Goal: Obtain resource: Obtain resource

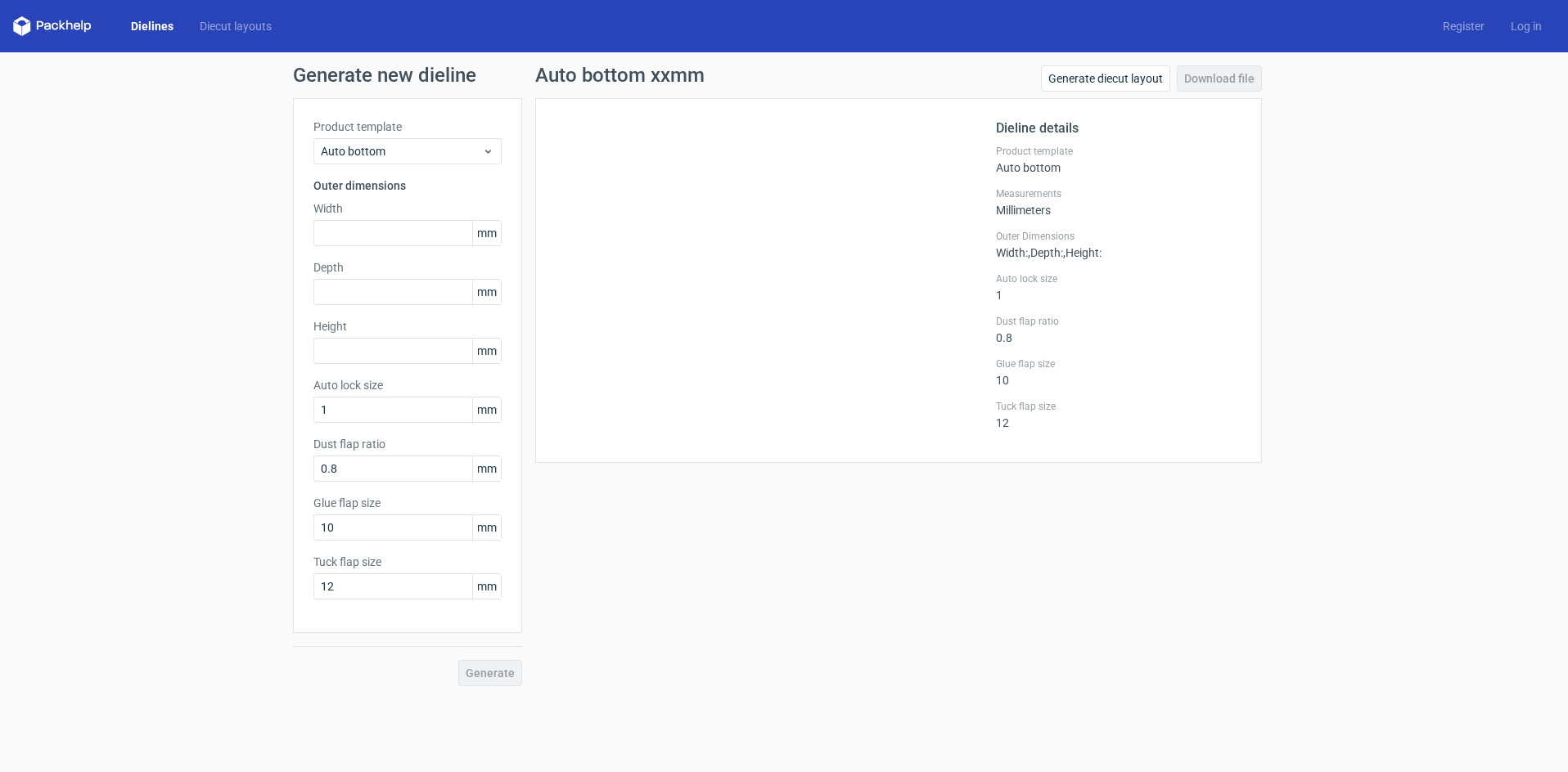
click at [166, 19] on link "Dielines" at bounding box center [153, 26] width 69 height 17
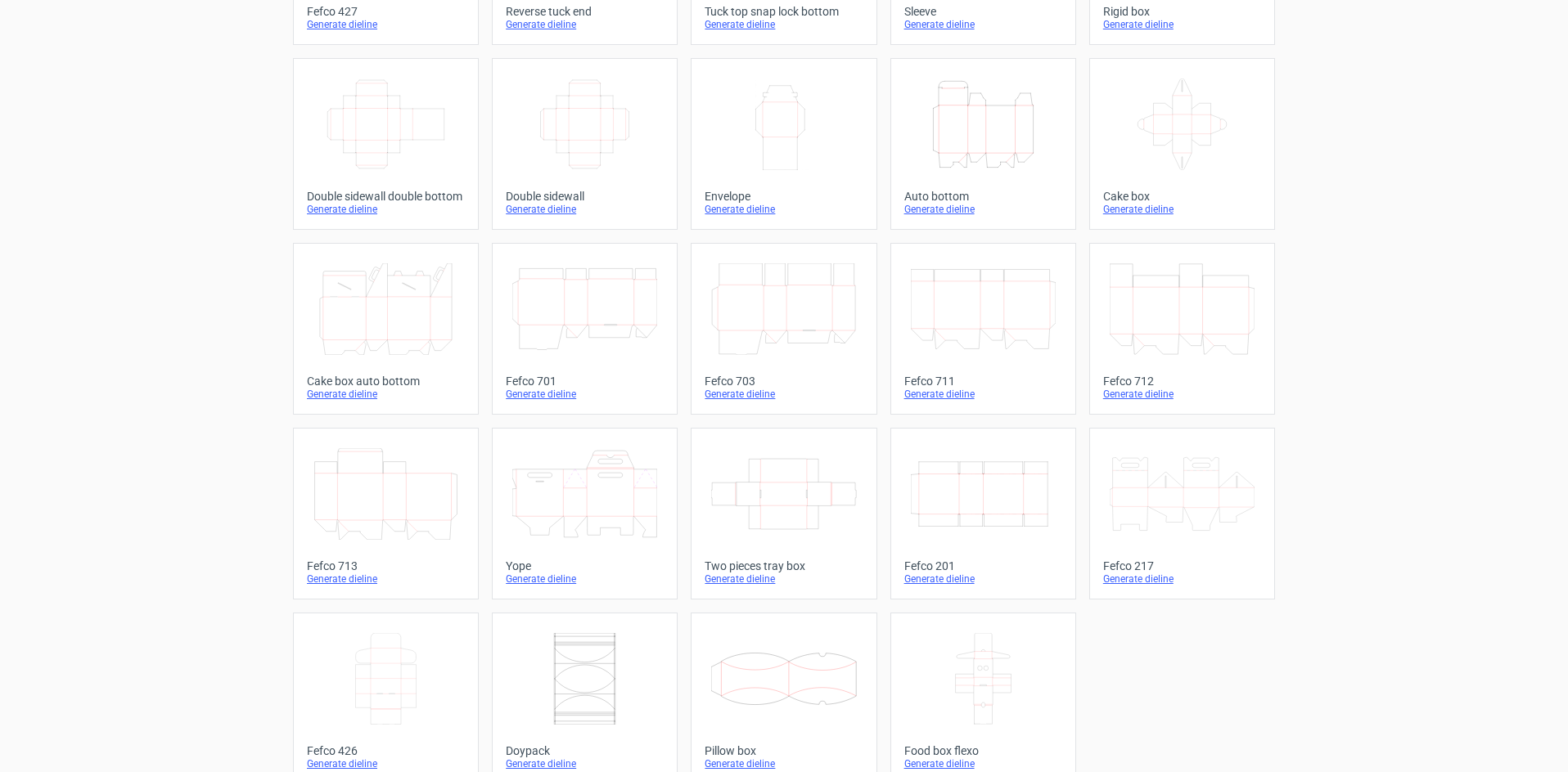
scroll to position [251, 0]
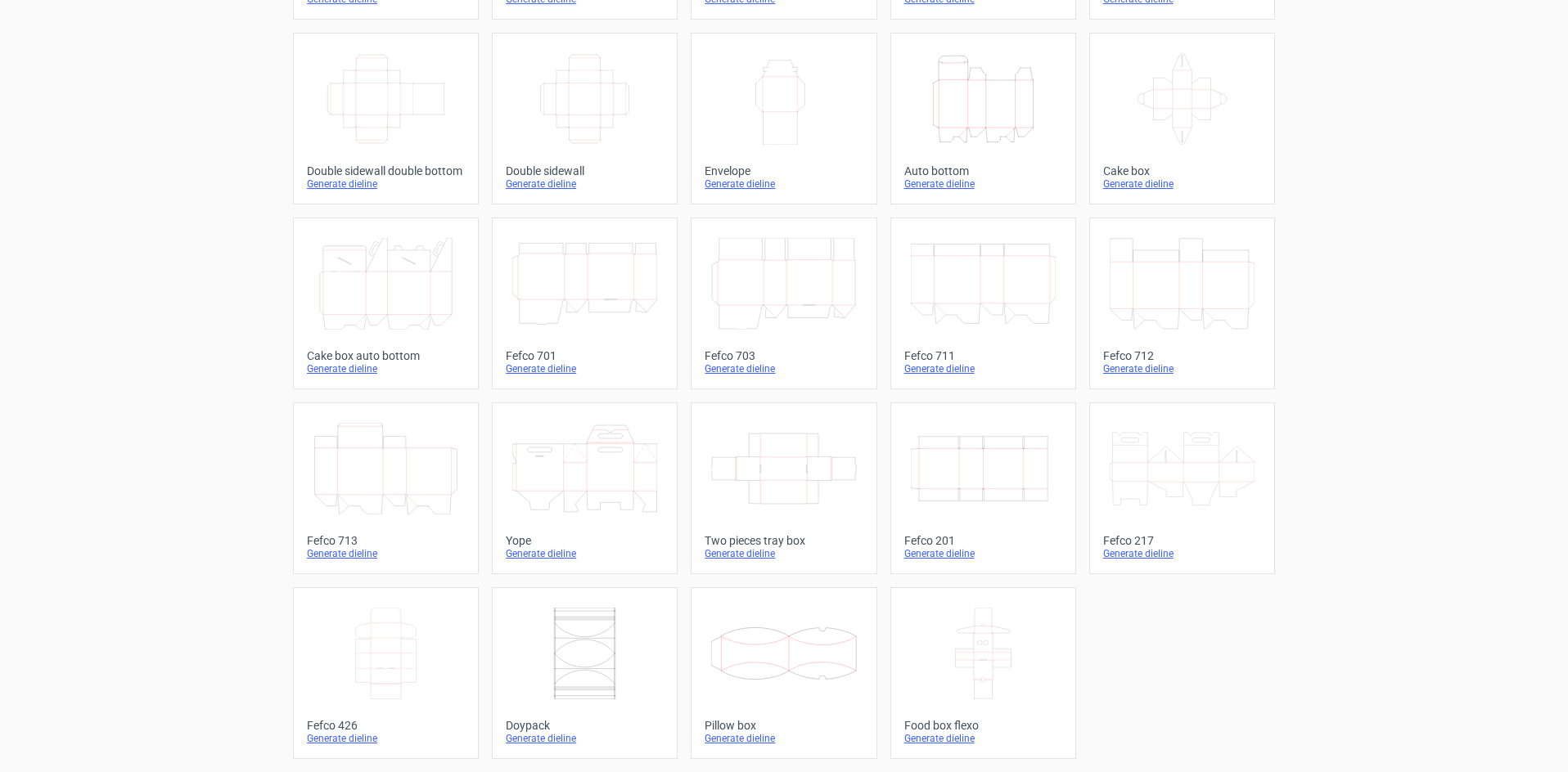
click at [1129, 536] on div "Fefco 217" at bounding box center [1181, 541] width 158 height 13
click at [1327, 477] on div "Product templates Width Depth Height Fefco 427 Generate dieline Height Depth Wi…" at bounding box center [784, 287] width 1568 height 970
click at [389, 288] on icon at bounding box center [386, 283] width 145 height 91
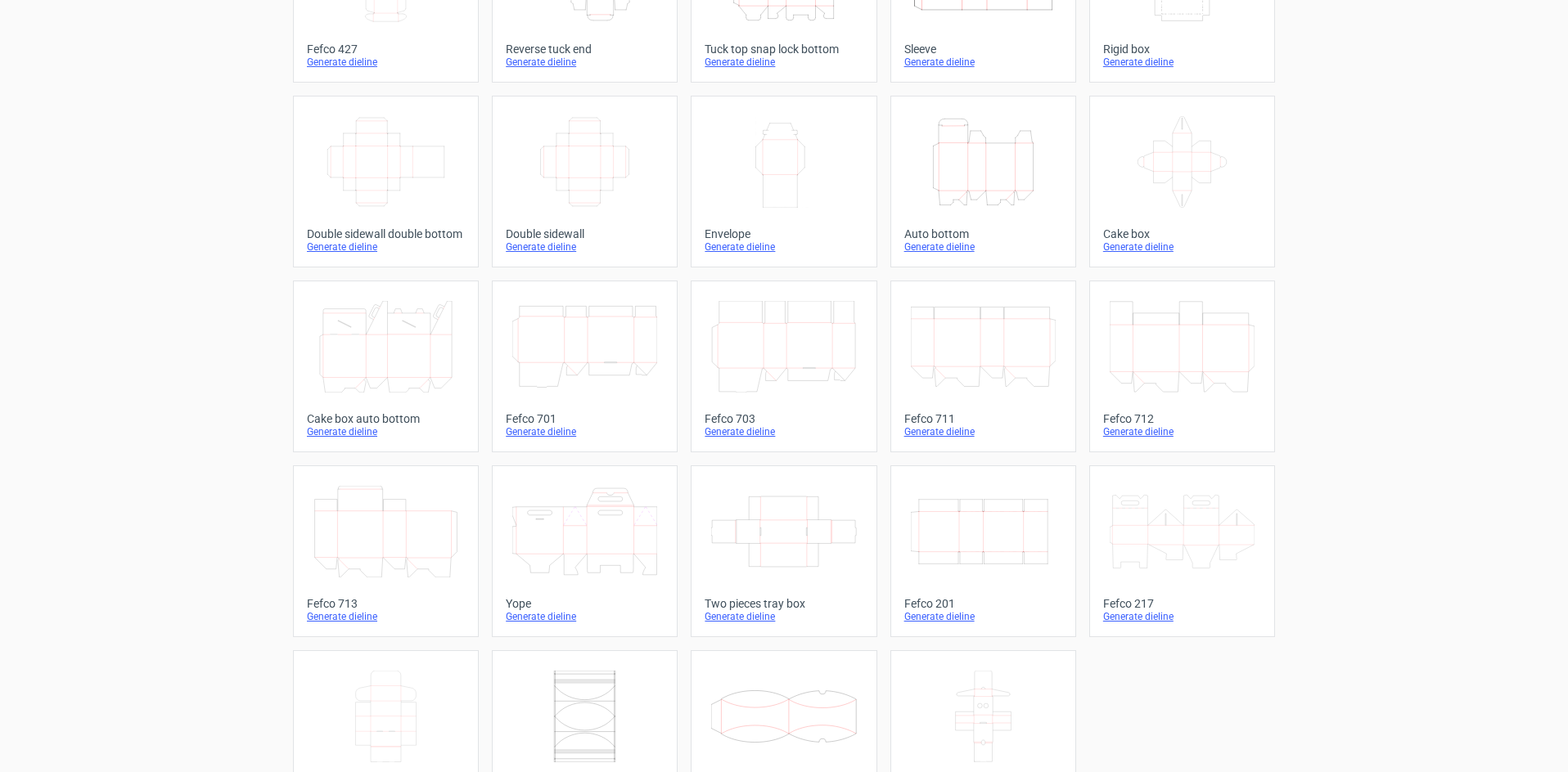
scroll to position [0, 0]
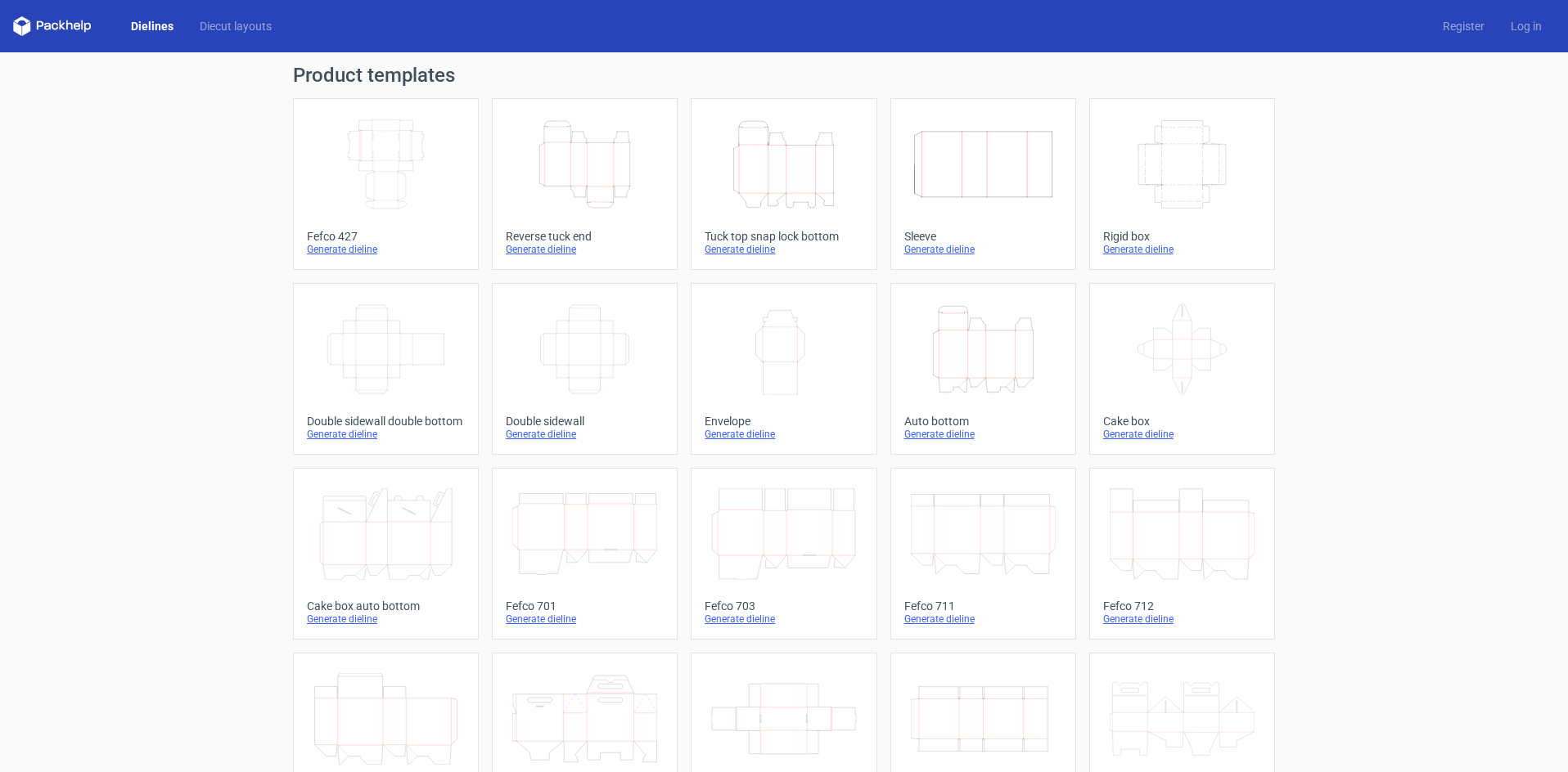
click at [1407, 268] on div "Product templates Width Depth Height Fefco 427 Generate dieline Height Depth Wi…" at bounding box center [784, 536] width 1568 height 970
click at [989, 352] on icon "Height Depth Width" at bounding box center [983, 349] width 145 height 91
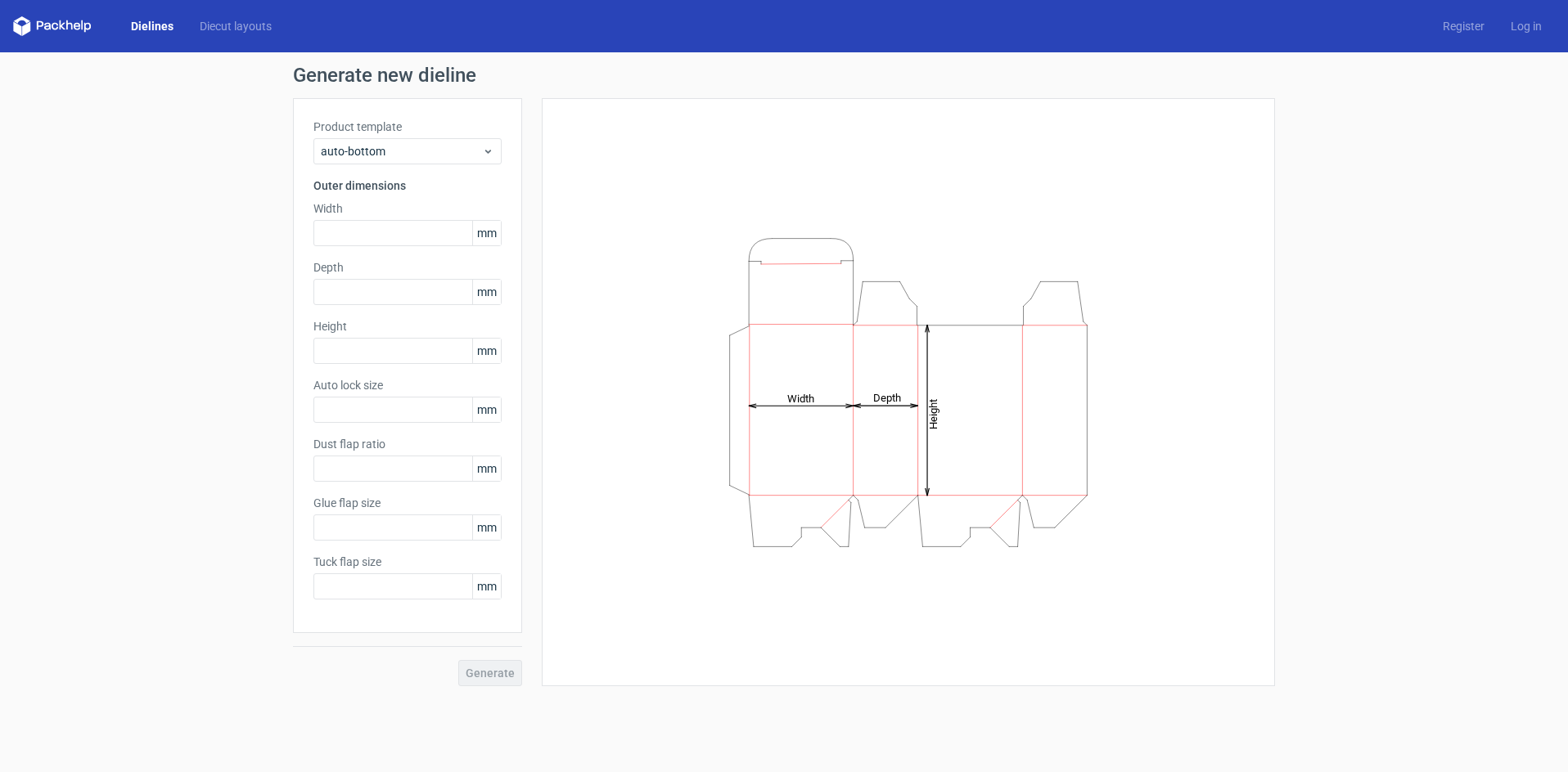
type input "1"
type input "0.8"
type input "10"
type input "12"
click at [360, 229] on input "text" at bounding box center [408, 232] width 188 height 26
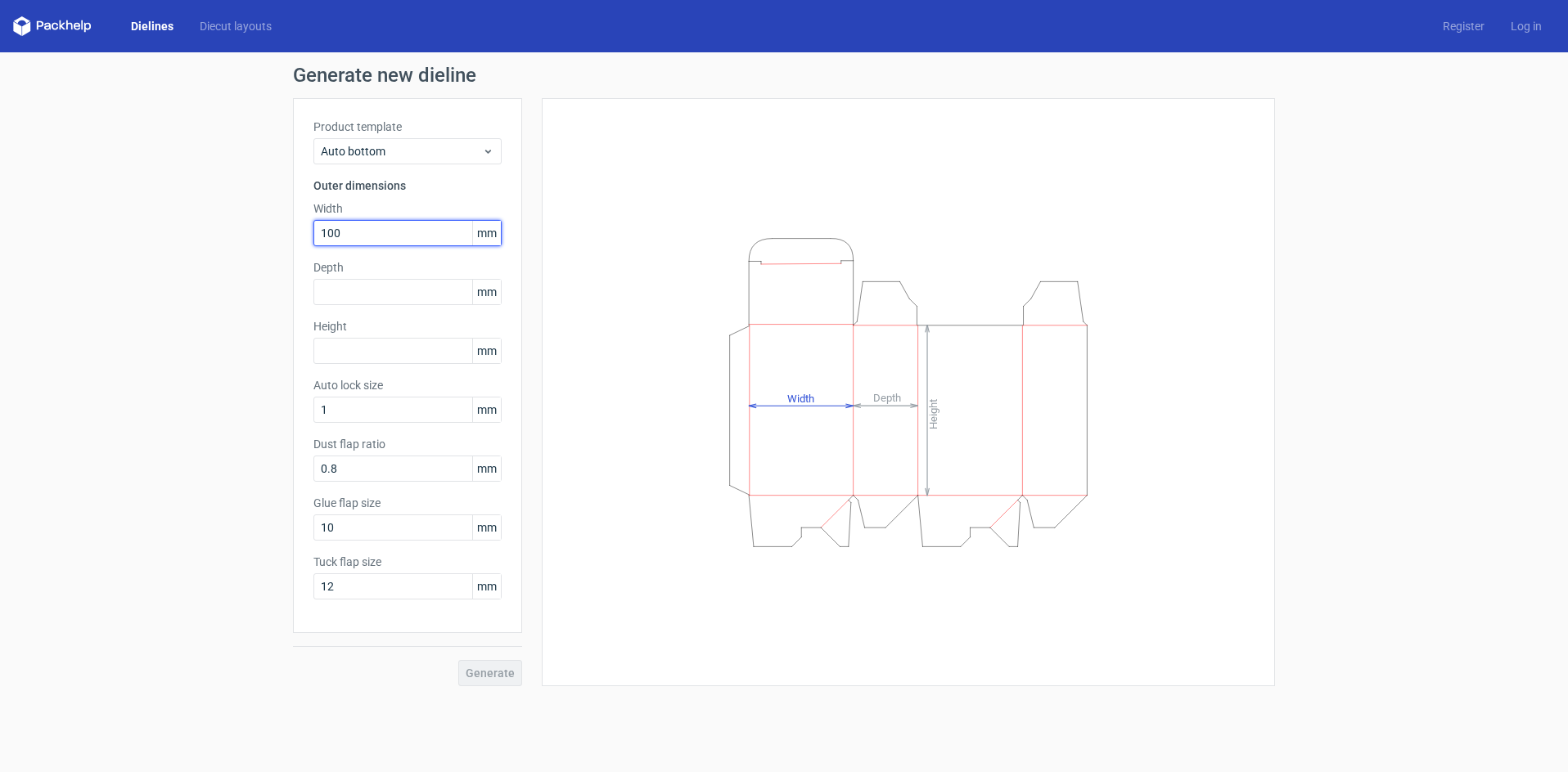
type input "100"
click at [483, 673] on span "Generate" at bounding box center [490, 673] width 49 height 12
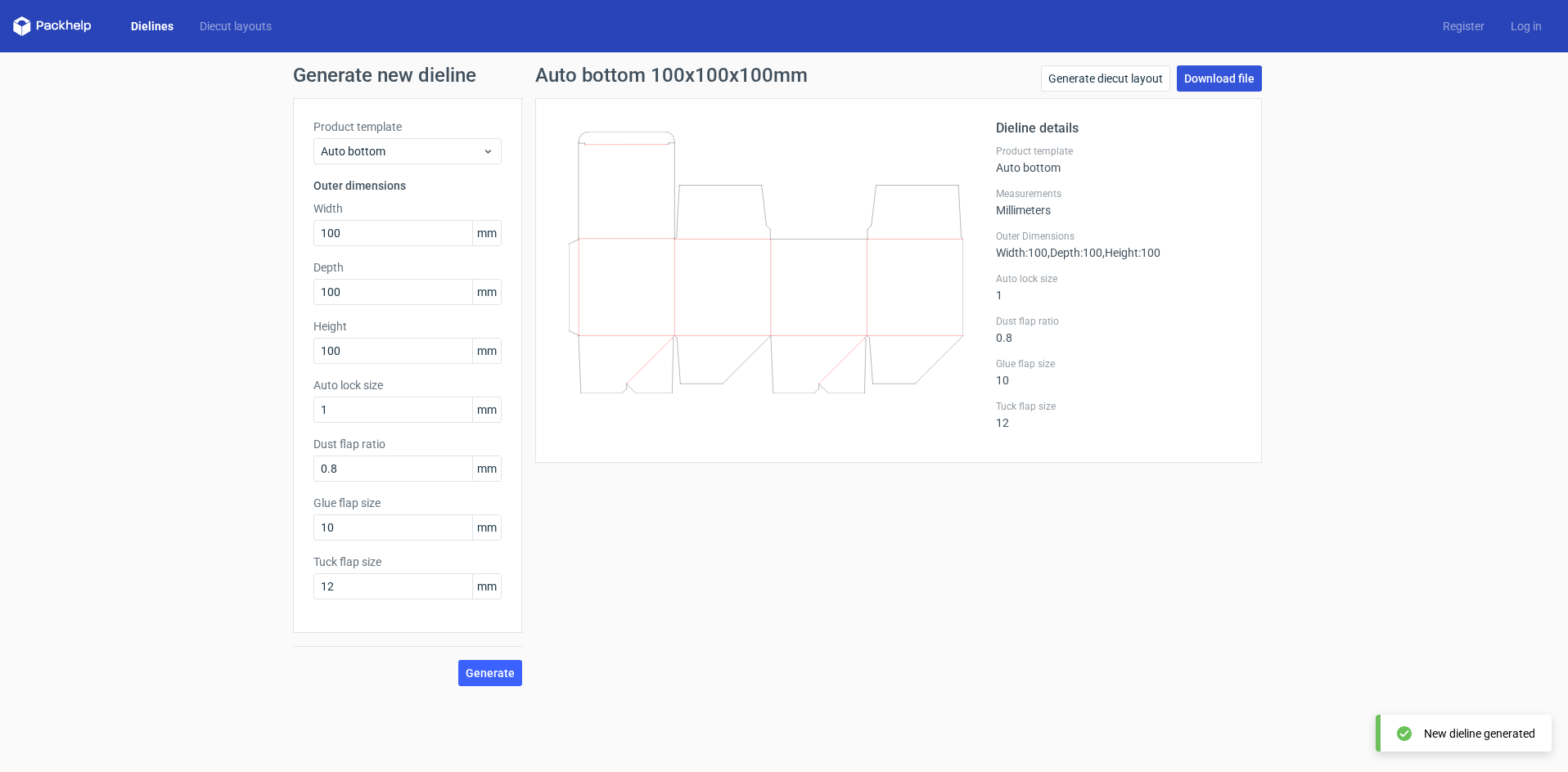
click at [1239, 68] on link "Download file" at bounding box center [1218, 78] width 85 height 26
click at [1354, 380] on div "Generate new dieline Product template Auto bottom Outer dimensions Width 100 mm…" at bounding box center [784, 376] width 1568 height 647
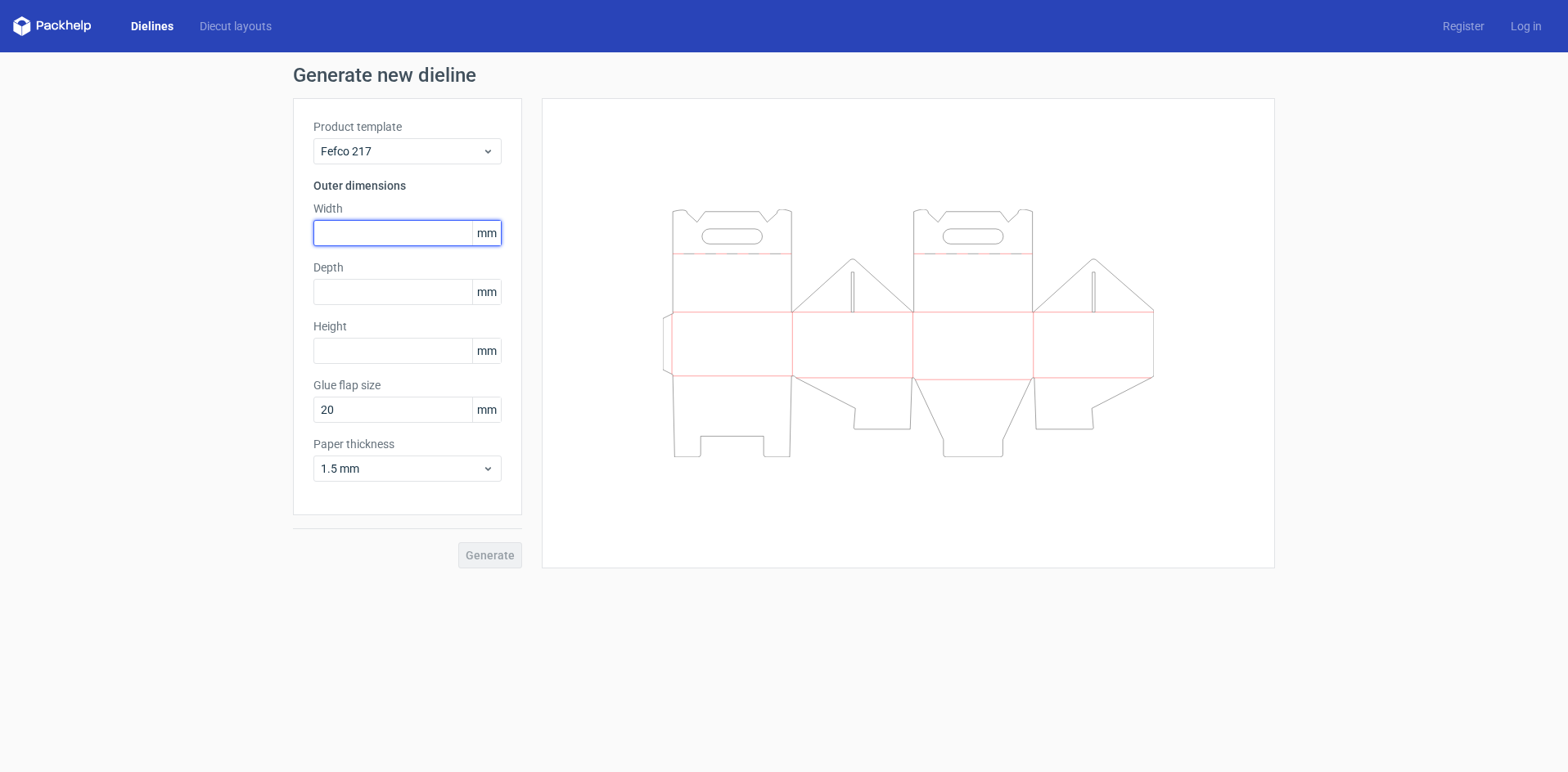
click at [385, 234] on input "text" at bounding box center [408, 232] width 188 height 26
type input "10"
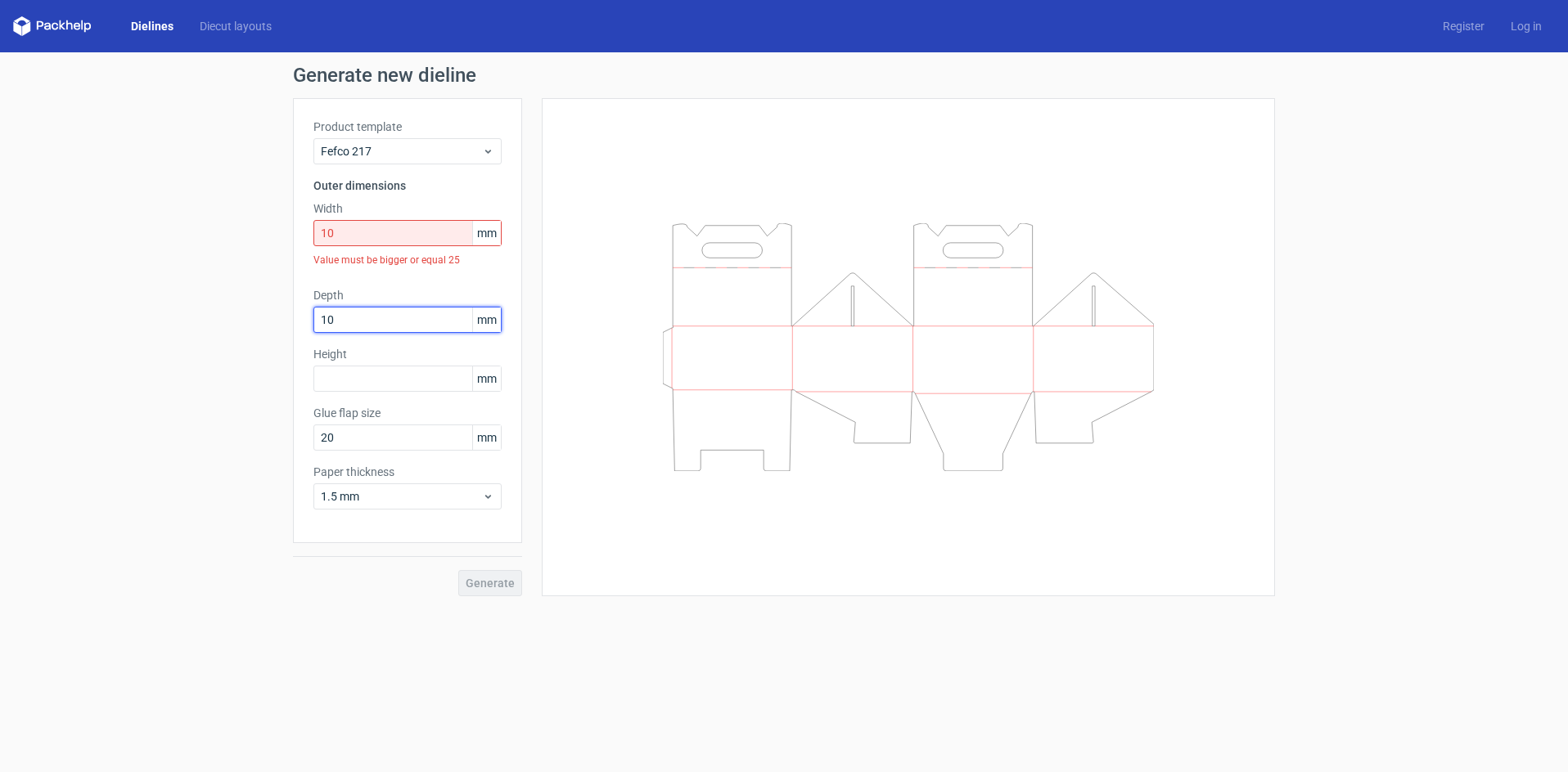
type input "10"
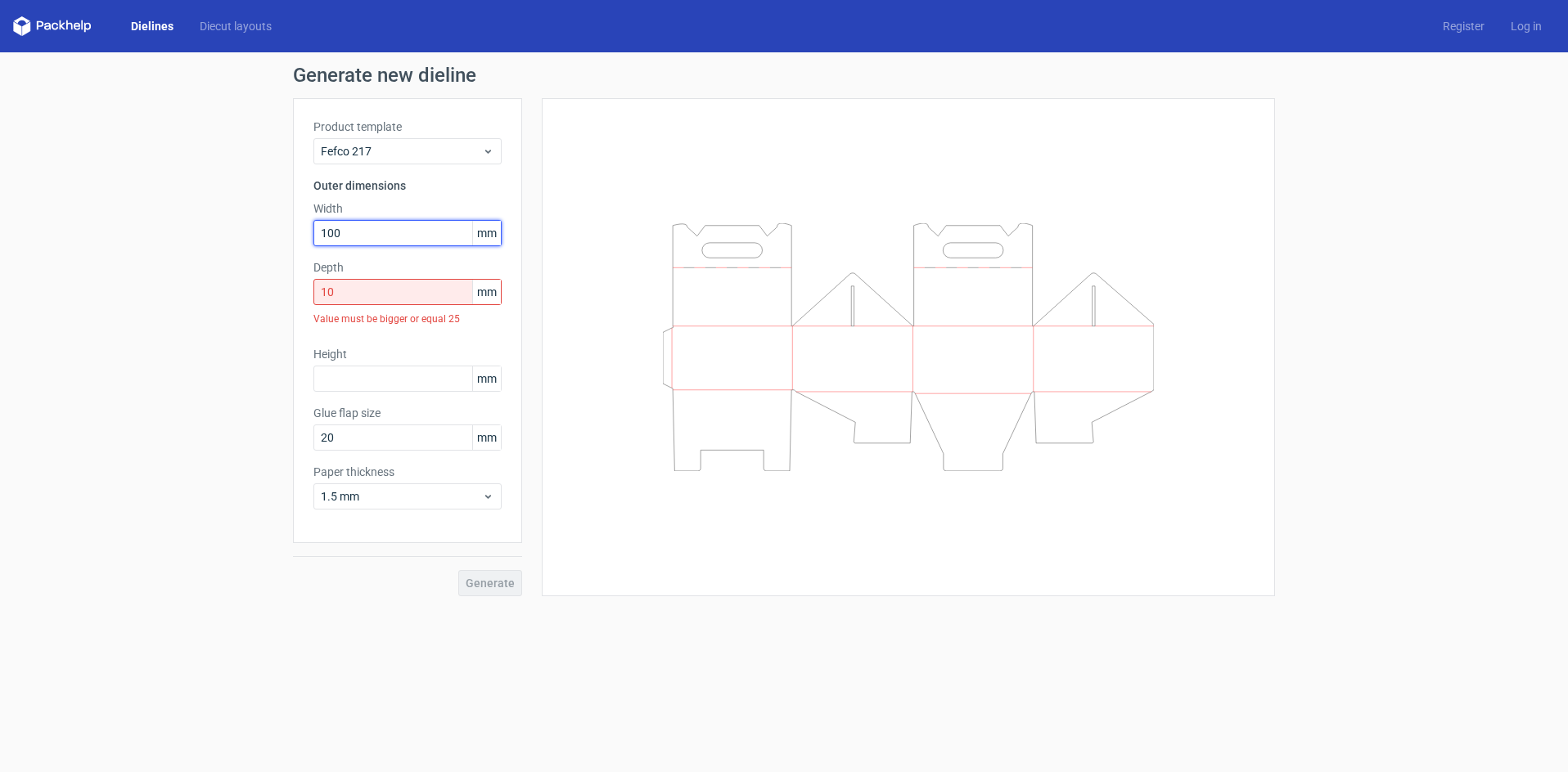
type input "100"
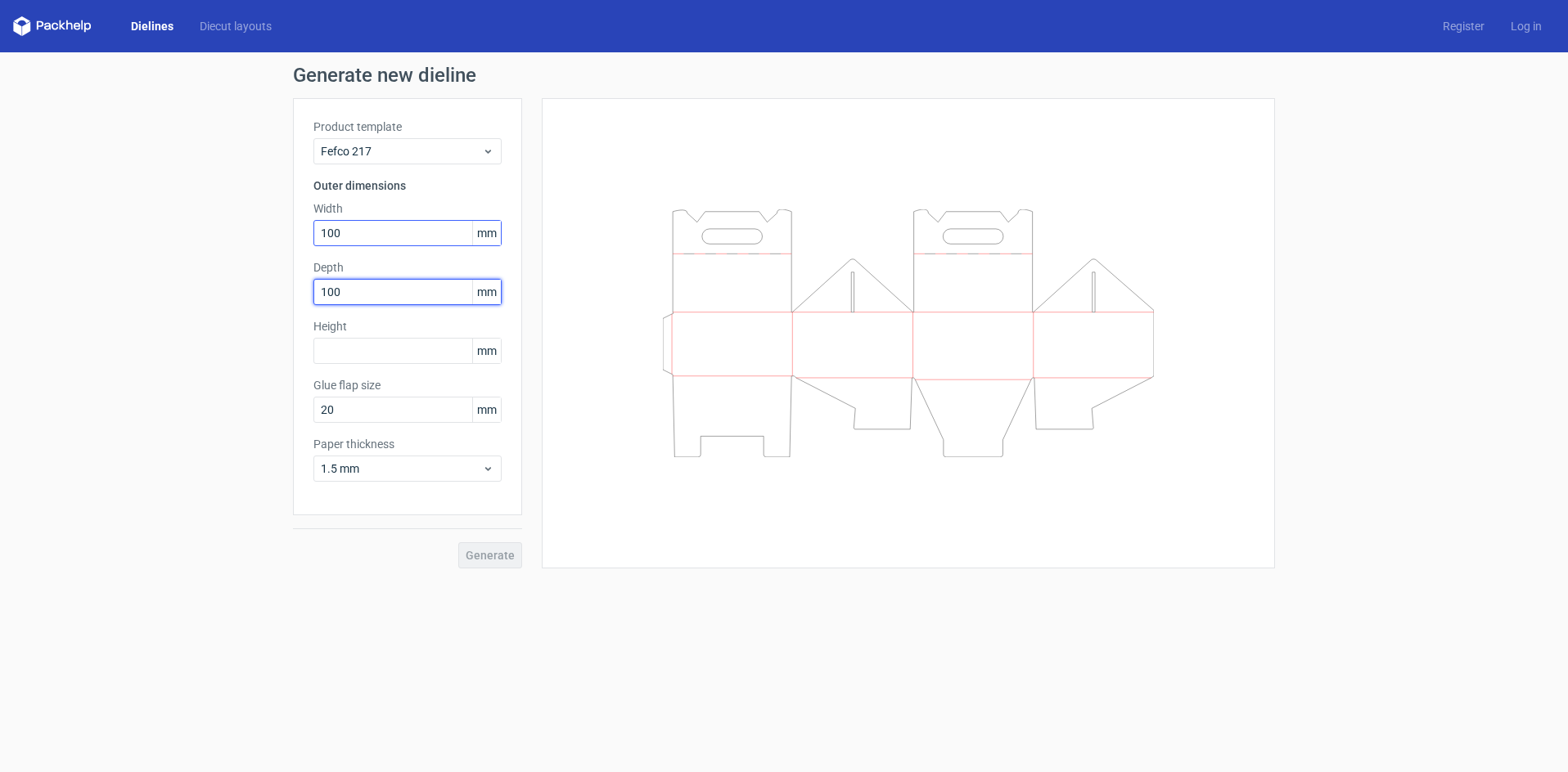
type input "100"
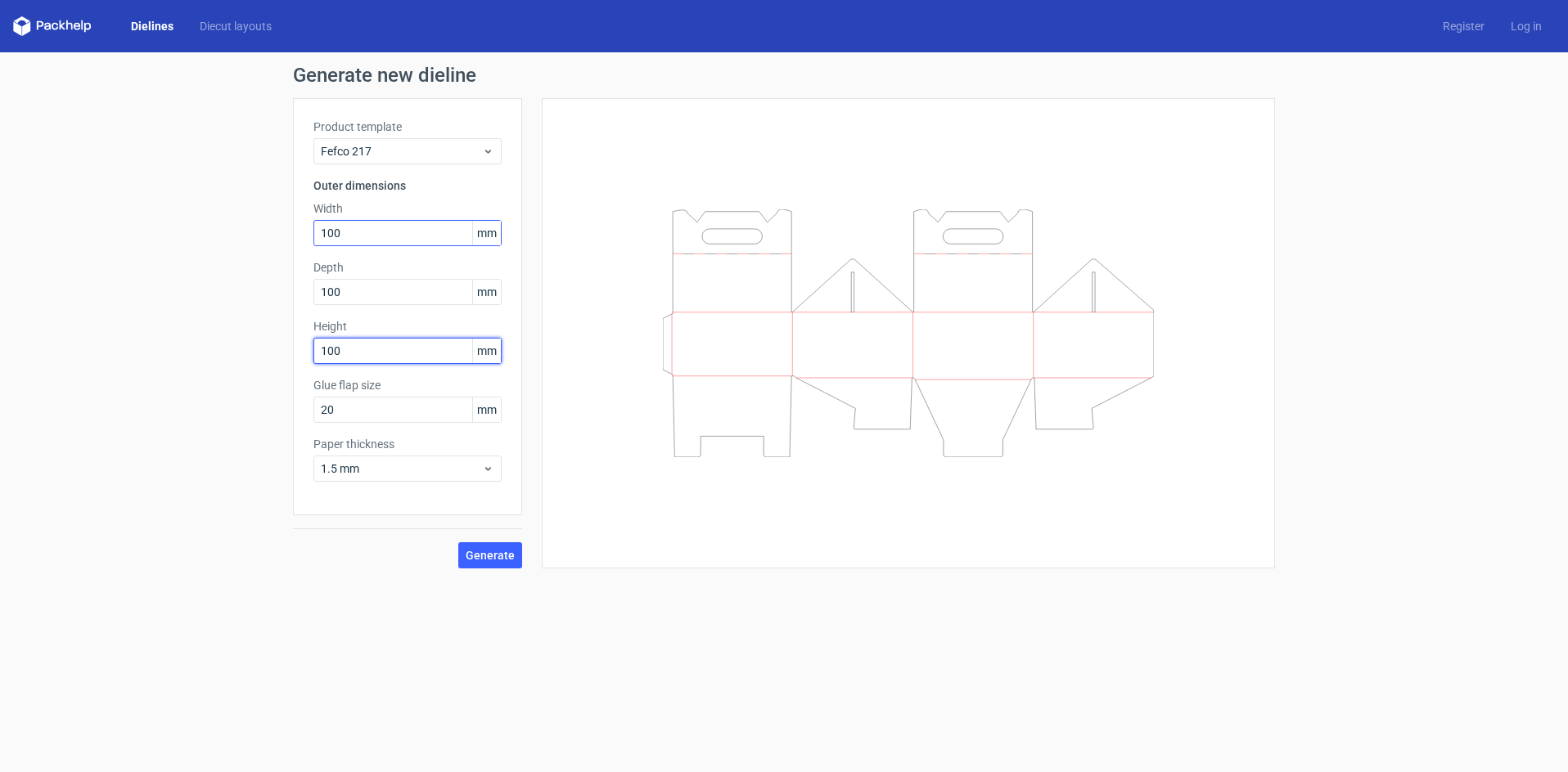
type input "100"
click at [488, 554] on span "Generate" at bounding box center [490, 556] width 49 height 12
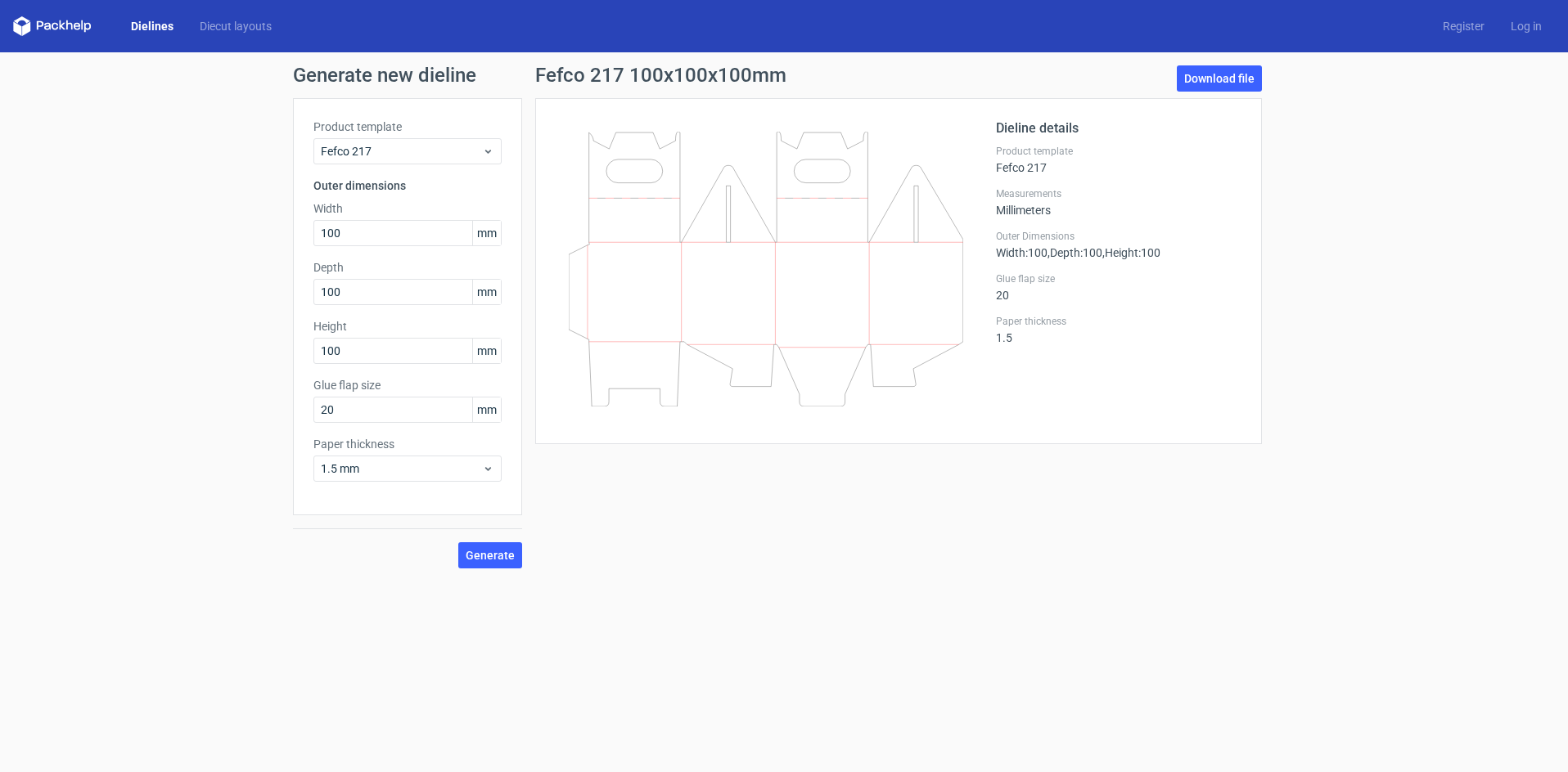
click at [252, 345] on div "Generate new dieline Product template Fefco 217 Outer dimensions Width 100 mm D…" at bounding box center [784, 316] width 1568 height 529
click at [362, 353] on input "100" at bounding box center [408, 350] width 188 height 26
click at [234, 22] on link "Diecut layouts" at bounding box center [235, 26] width 98 height 17
click at [916, 448] on div "Fefco 217 100x100x100mm Download file Dieline details Product template Fefco 21…" at bounding box center [899, 317] width 753 height 503
click at [1203, 76] on link "Download file" at bounding box center [1218, 78] width 85 height 26
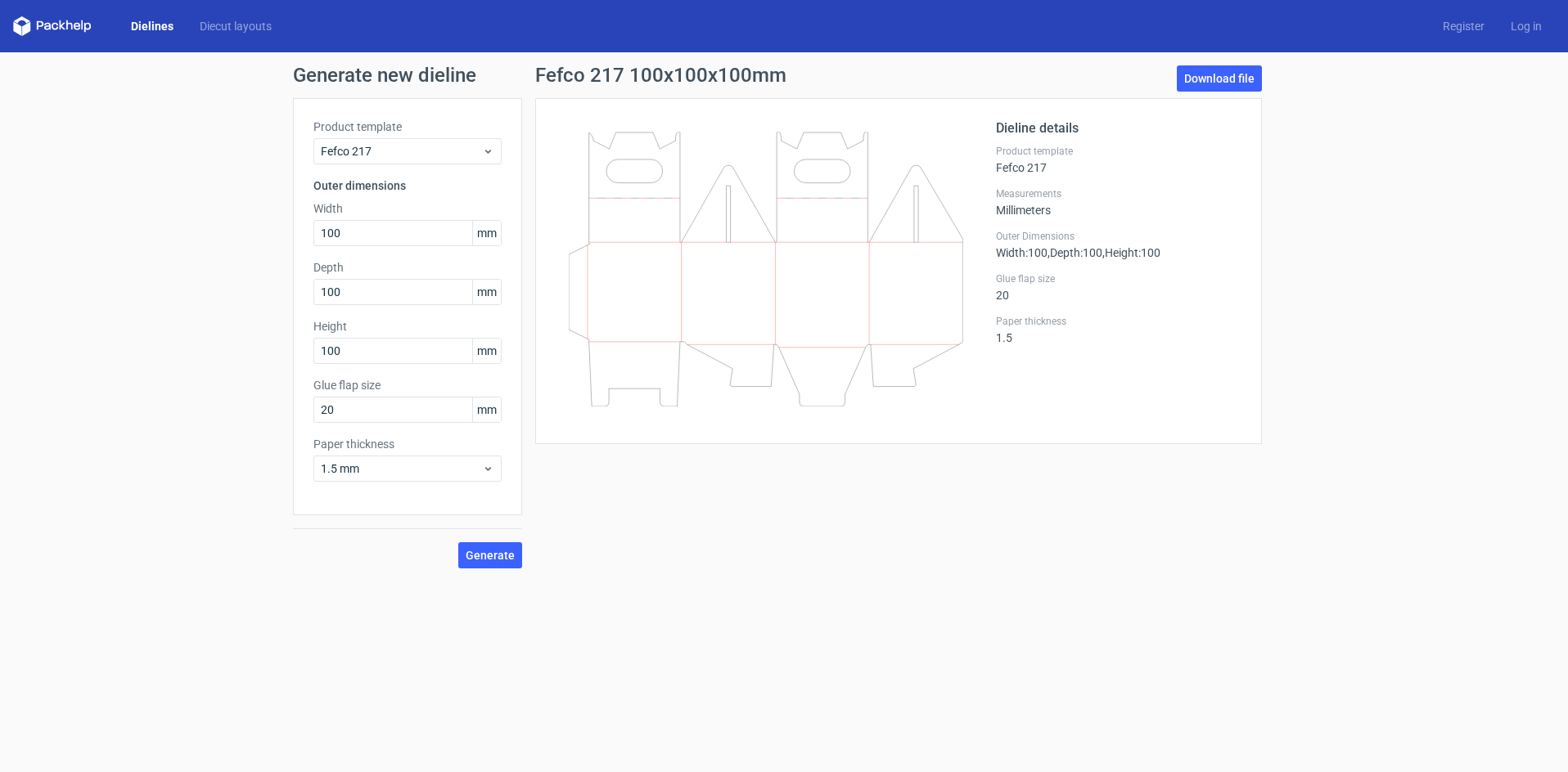
click at [1404, 389] on div "Generate new dieline Product template Fefco 217 Outer dimensions Width 100 mm D…" at bounding box center [784, 316] width 1568 height 529
click at [488, 556] on span "Generate" at bounding box center [490, 556] width 49 height 12
drag, startPoint x: 335, startPoint y: 411, endPoint x: 275, endPoint y: 406, distance: 60.2
click at [277, 406] on div "Generate new dieline Product template Fefco 217 Outer dimensions Width 100 mm D…" at bounding box center [784, 316] width 1568 height 529
click at [496, 552] on span "Generate" at bounding box center [490, 556] width 49 height 12
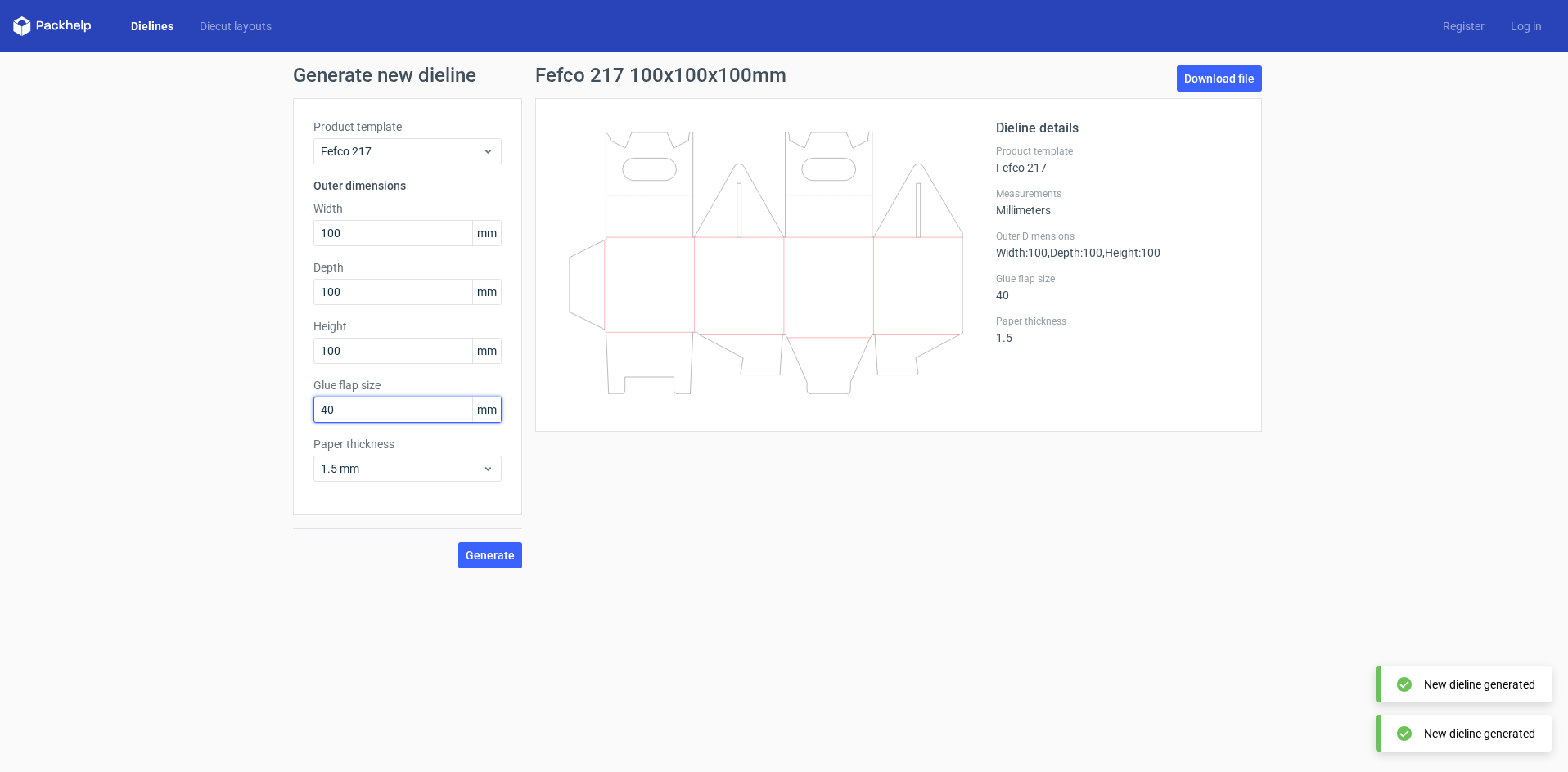
click at [335, 401] on input "40" at bounding box center [408, 409] width 188 height 26
drag, startPoint x: 338, startPoint y: 410, endPoint x: 258, endPoint y: 407, distance: 80.1
click at [258, 407] on div "Generate new dieline Product template Fefco 217 Outer dimensions Width 100 mm D…" at bounding box center [784, 316] width 1568 height 529
type input "15"
click at [476, 553] on span "Generate" at bounding box center [490, 556] width 49 height 12
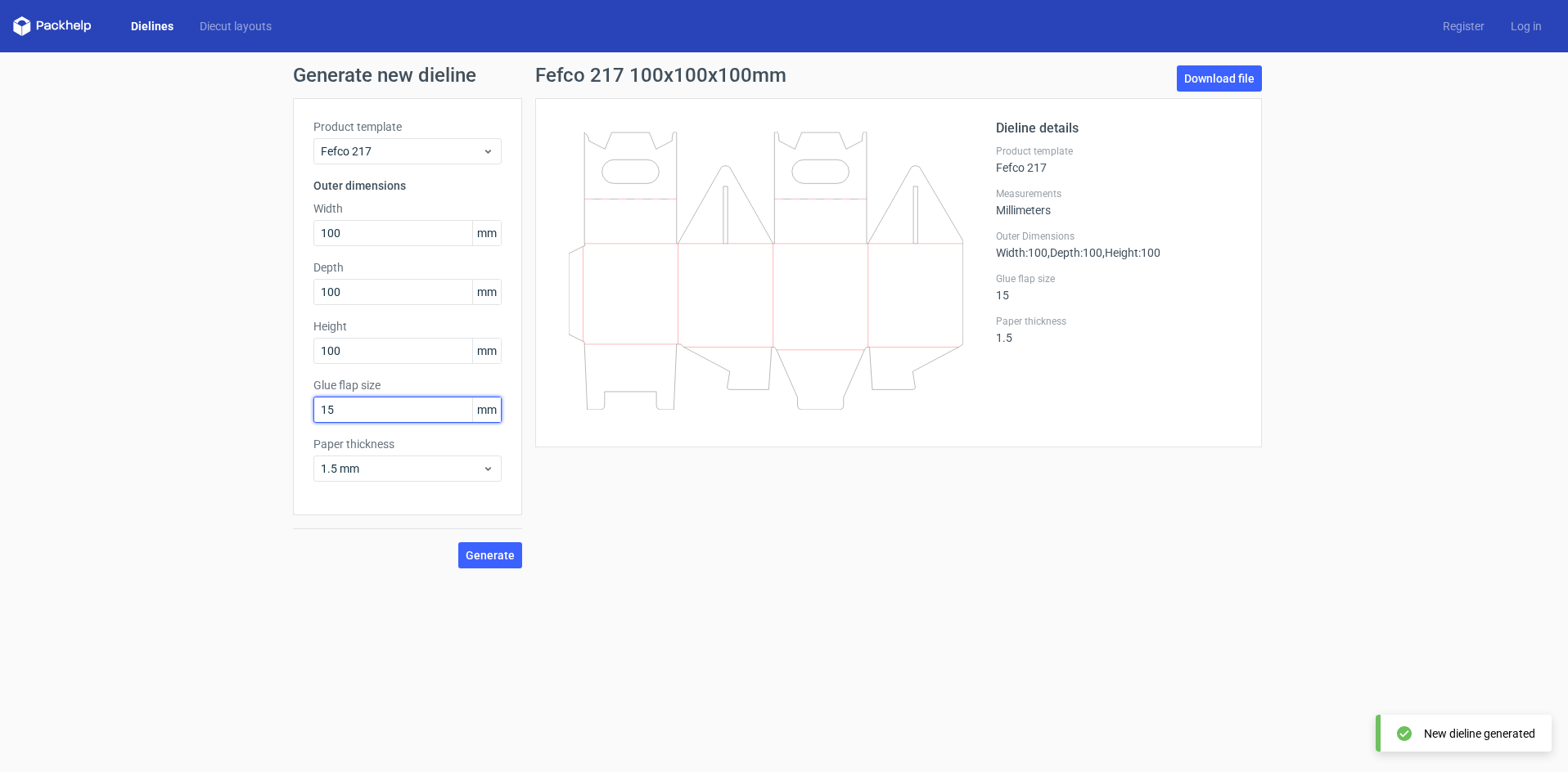
click at [332, 408] on input "15" at bounding box center [408, 409] width 188 height 26
click at [828, 528] on div "Fefco 217 100x100x100mm Download file Dieline details Product template Fefco 21…" at bounding box center [899, 317] width 753 height 503
click at [904, 220] on icon at bounding box center [766, 271] width 394 height 278
click at [1204, 74] on link "Download file" at bounding box center [1218, 78] width 85 height 26
click at [1380, 464] on div "Generate new dieline Product template Fefco 217 Outer dimensions Width 100 mm D…" at bounding box center [784, 316] width 1568 height 529
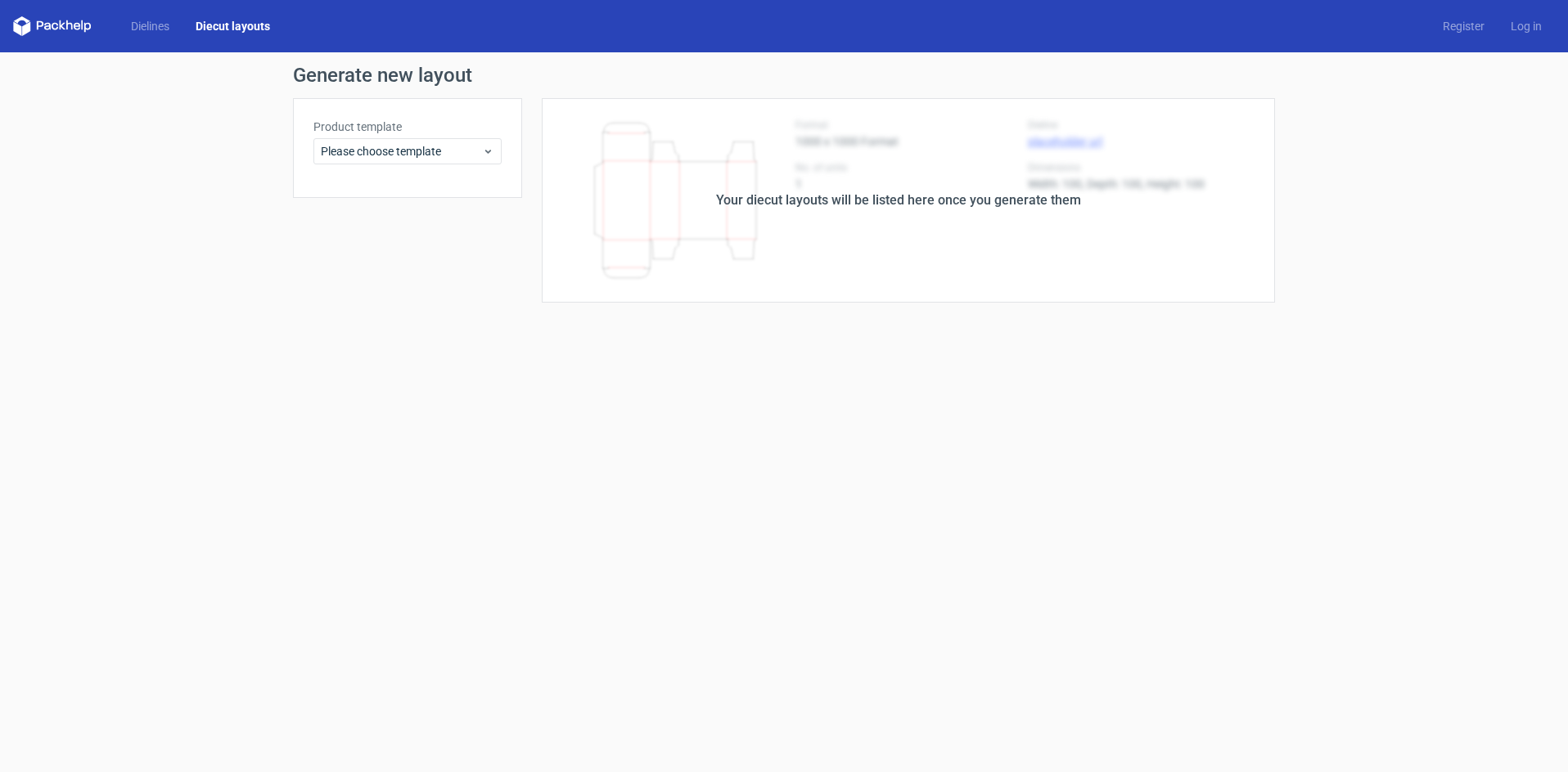
click at [57, 24] on icon at bounding box center [55, 26] width 7 height 8
click at [33, 23] on icon at bounding box center [53, 26] width 79 height 19
click at [145, 28] on link "Dielines" at bounding box center [150, 26] width 65 height 17
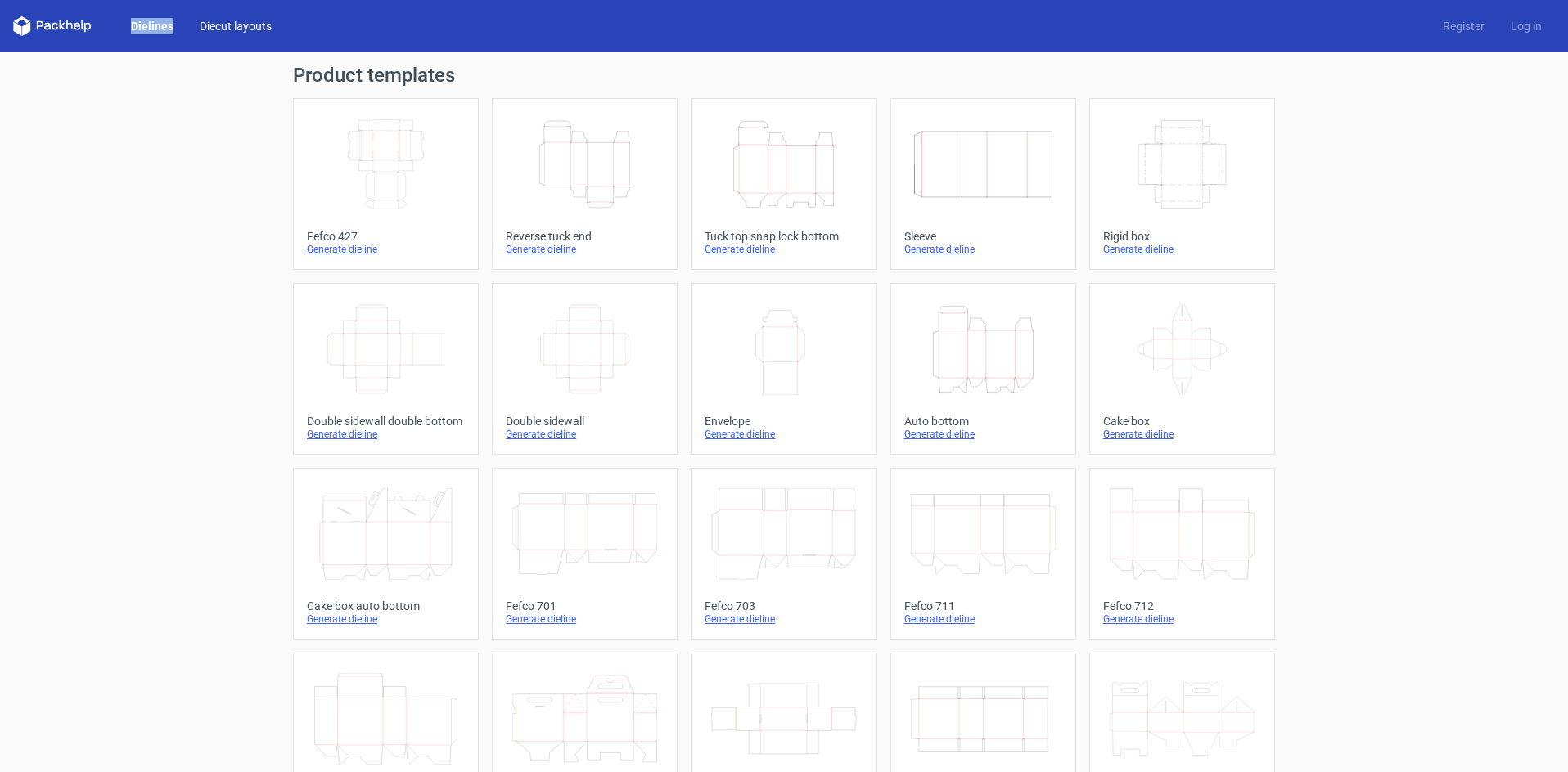
click at [241, 21] on link "Diecut layouts" at bounding box center [235, 26] width 98 height 17
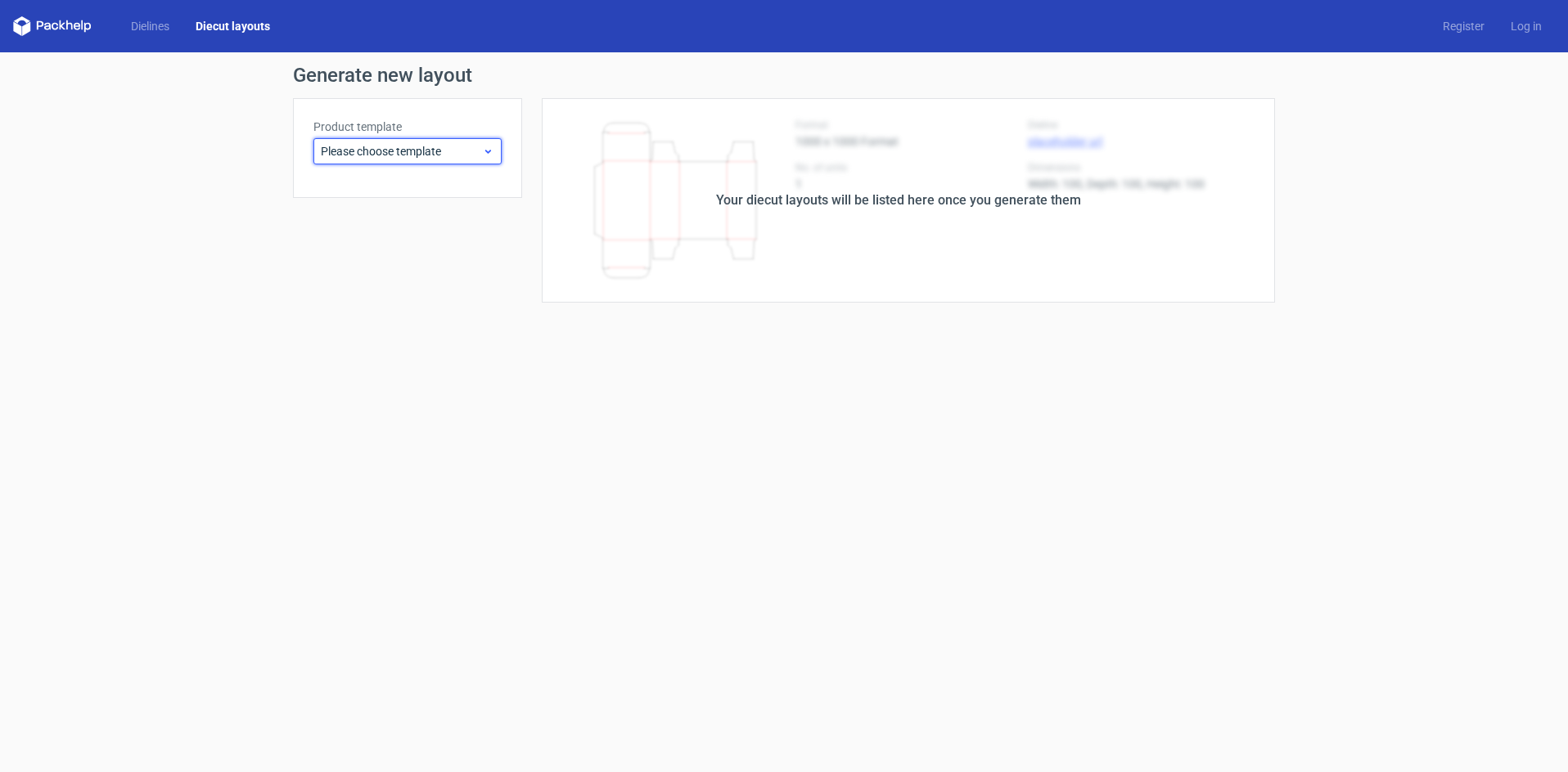
click at [435, 145] on span "Please choose template" at bounding box center [402, 152] width 161 height 17
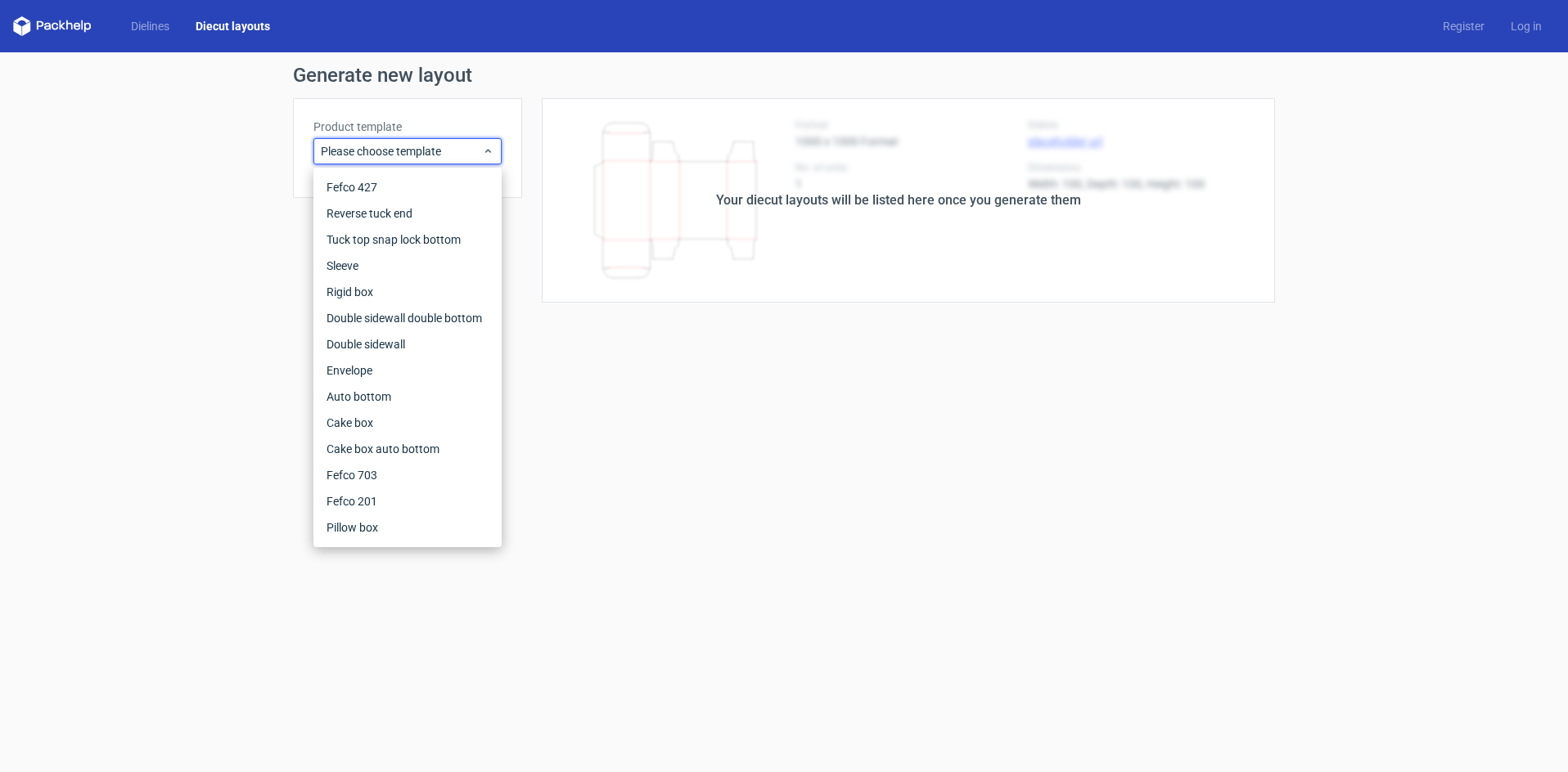
drag, startPoint x: 954, startPoint y: 526, endPoint x: 1050, endPoint y: 480, distance: 106.5
click at [957, 526] on form "Generate new layout Product template Please choose template Your diecut layouts…" at bounding box center [784, 412] width 1568 height 720
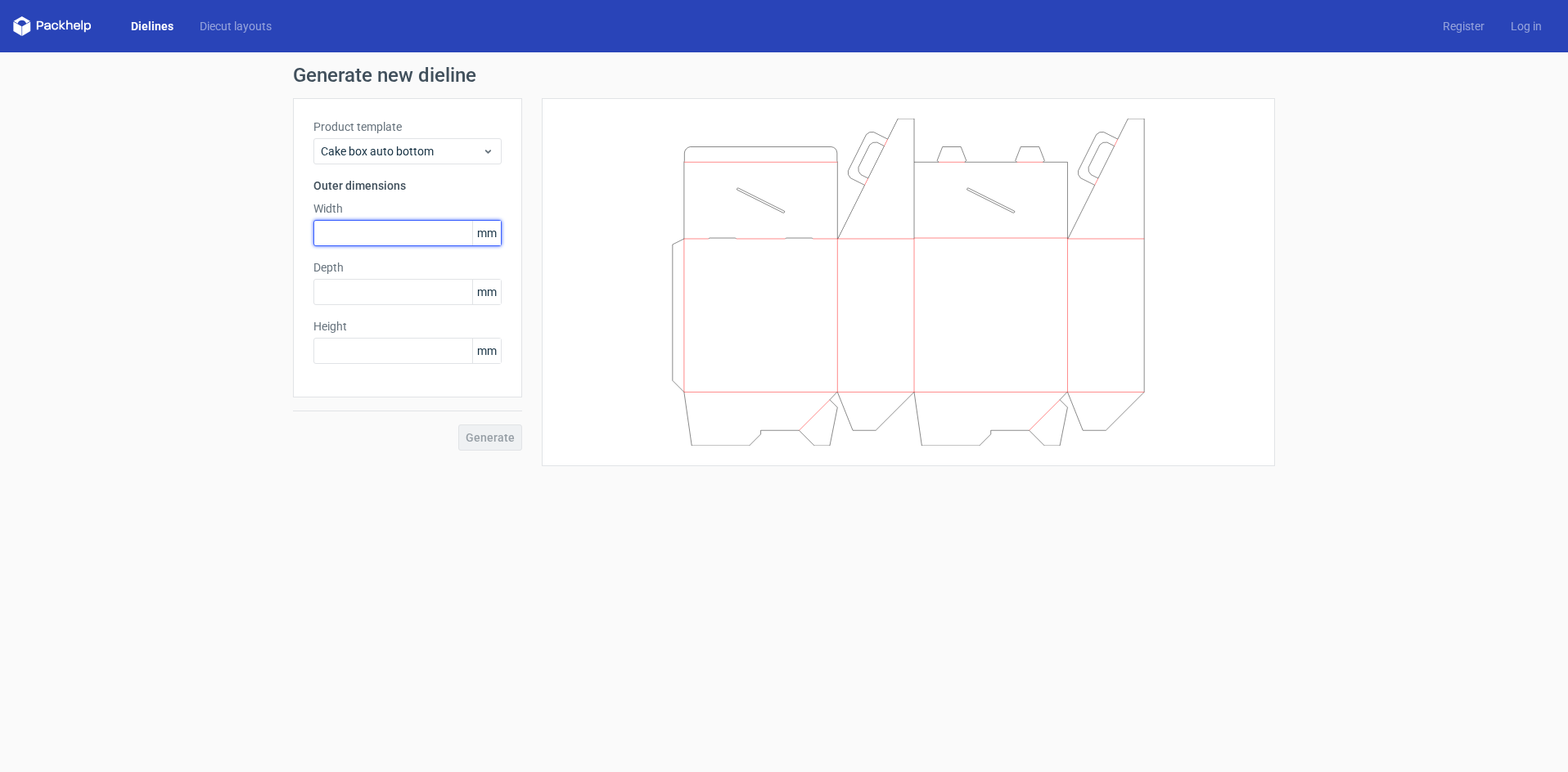
click at [375, 235] on input "text" at bounding box center [408, 232] width 188 height 26
type input "100"
click at [491, 433] on span "Generate" at bounding box center [490, 438] width 49 height 12
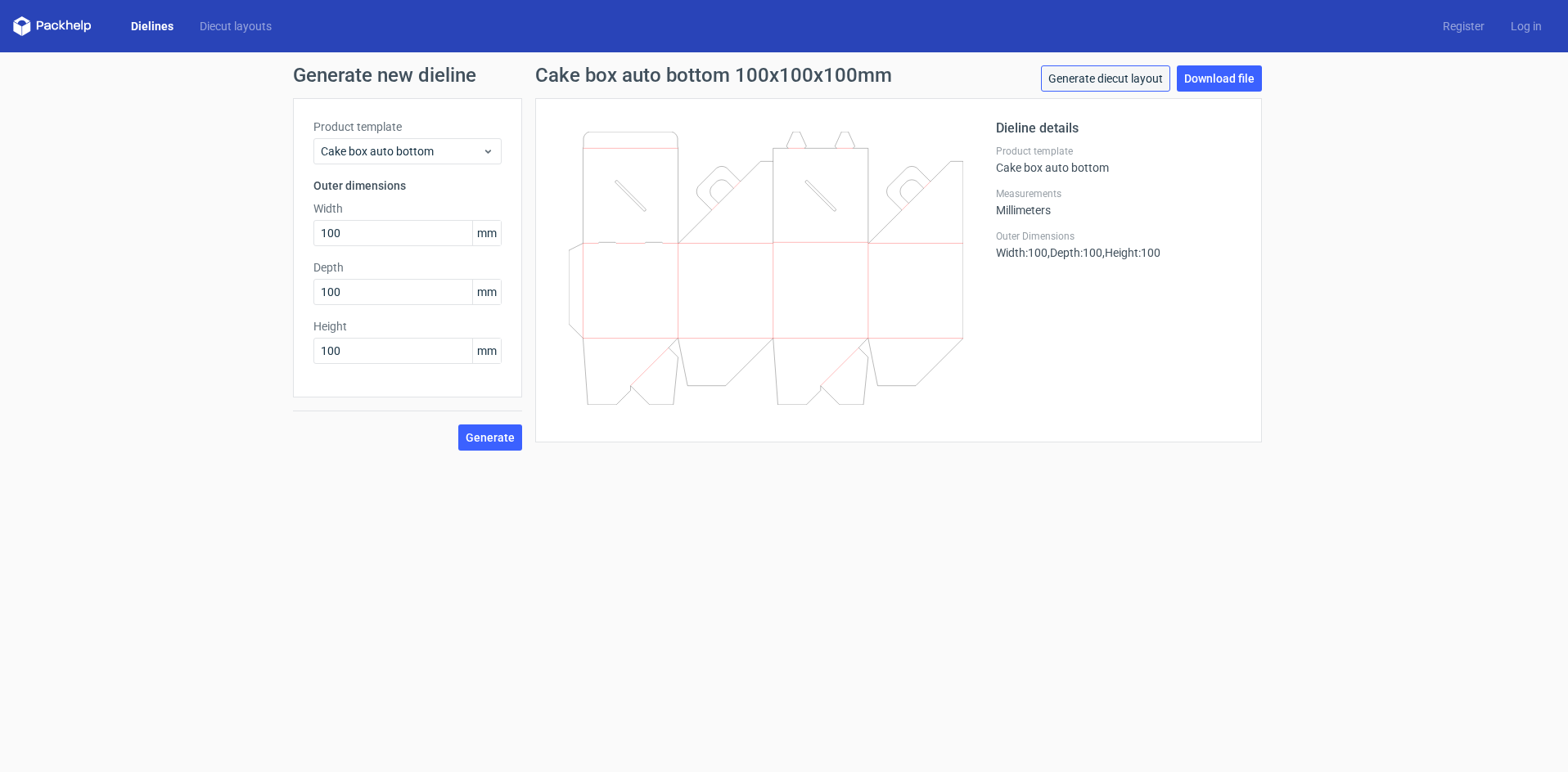
click at [1094, 80] on link "Generate diecut layout" at bounding box center [1105, 78] width 129 height 26
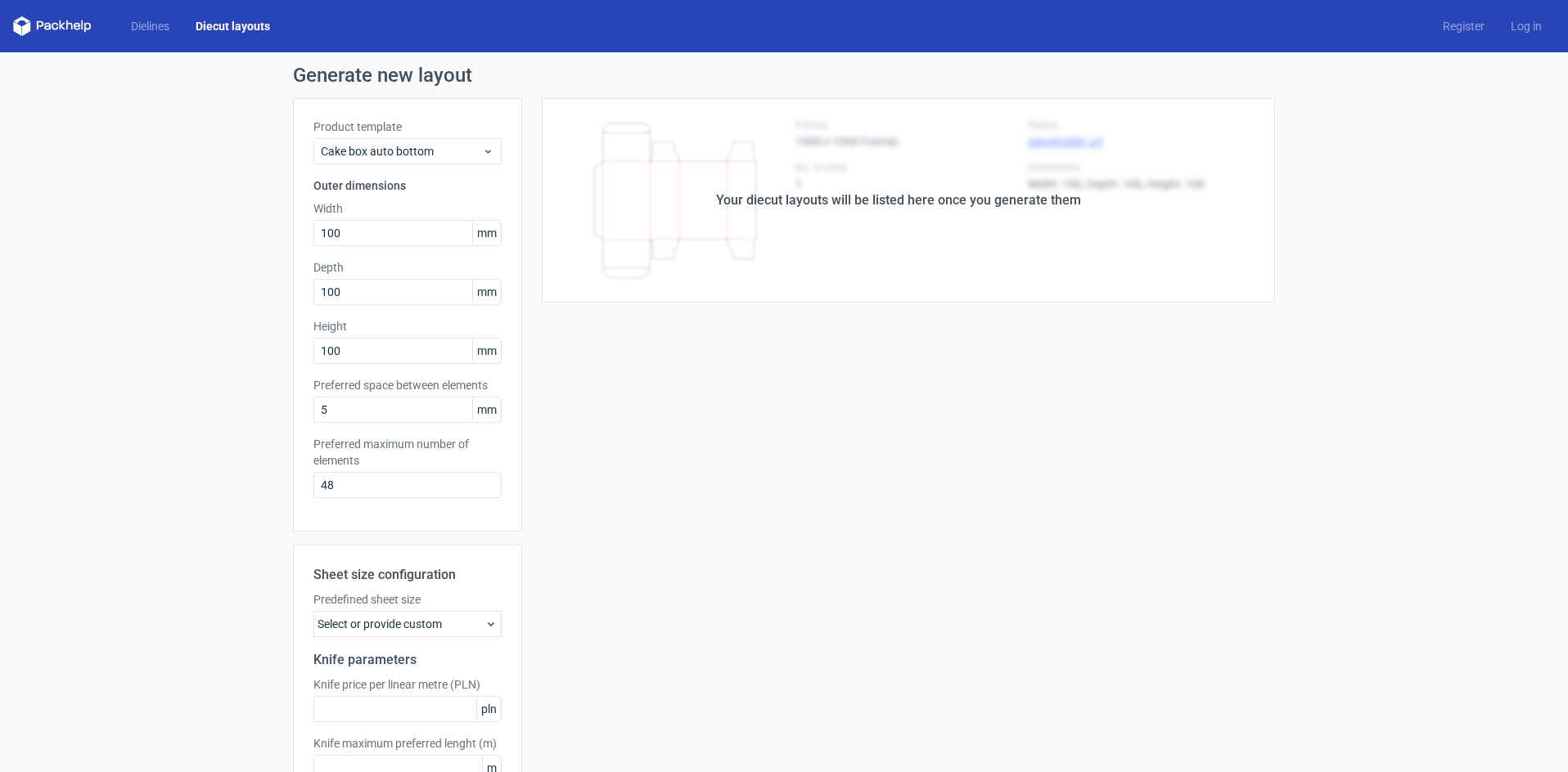
click at [874, 390] on div "Your diecut layouts will be listed here once you generate them Height Depth Wid…" at bounding box center [899, 483] width 753 height 769
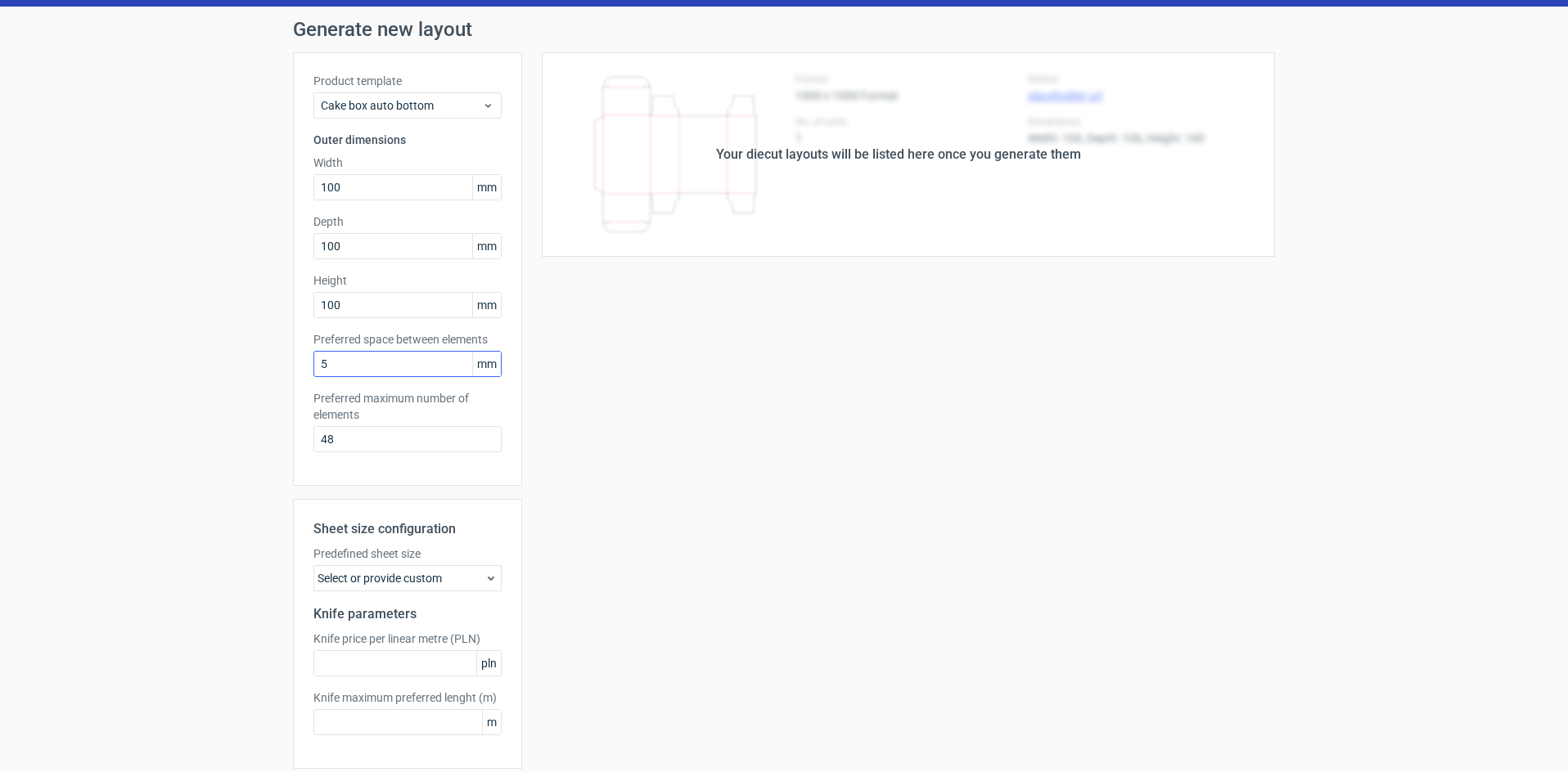
scroll to position [109, 0]
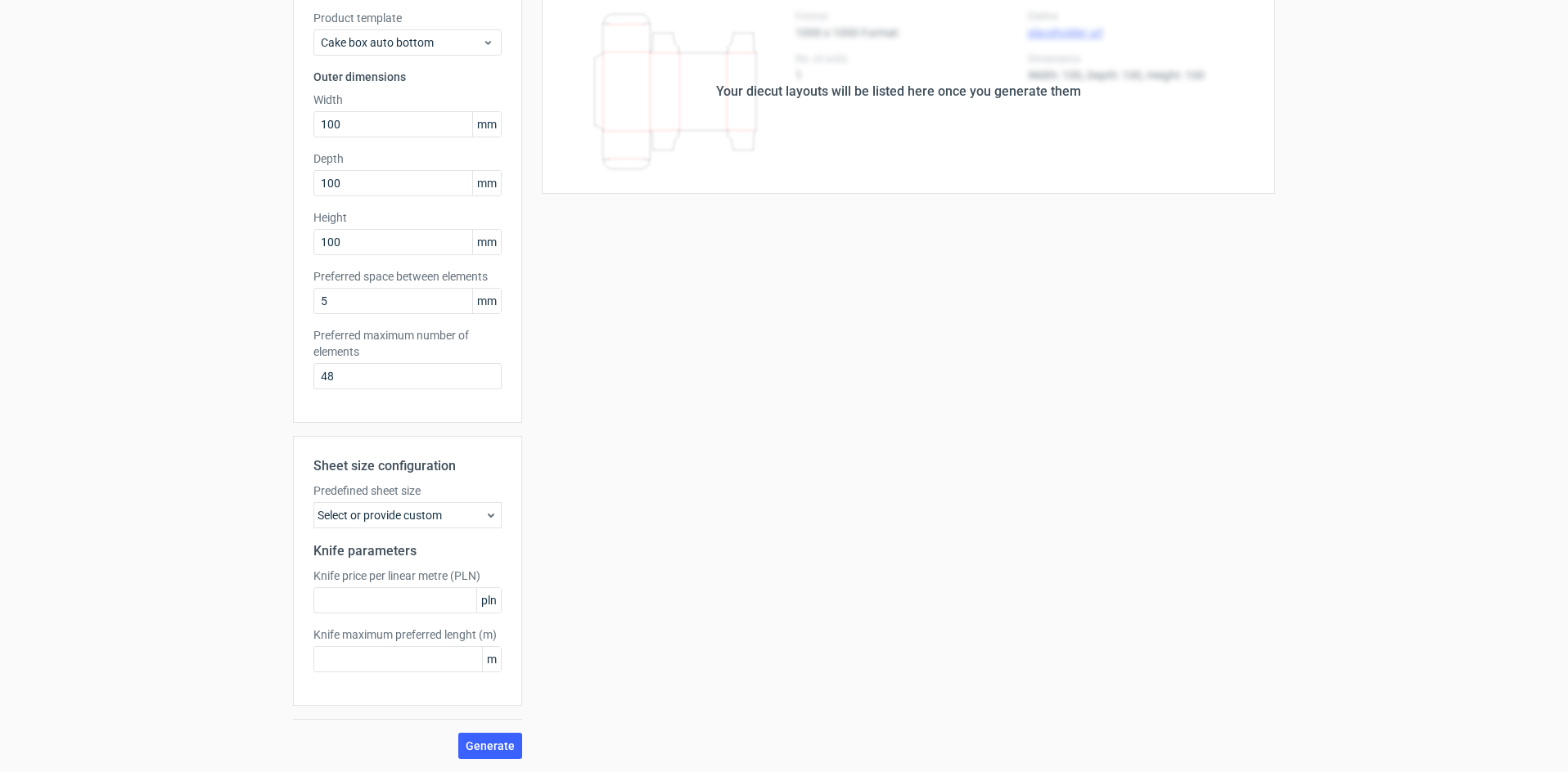
click at [464, 510] on div "Select or provide custom" at bounding box center [408, 515] width 188 height 26
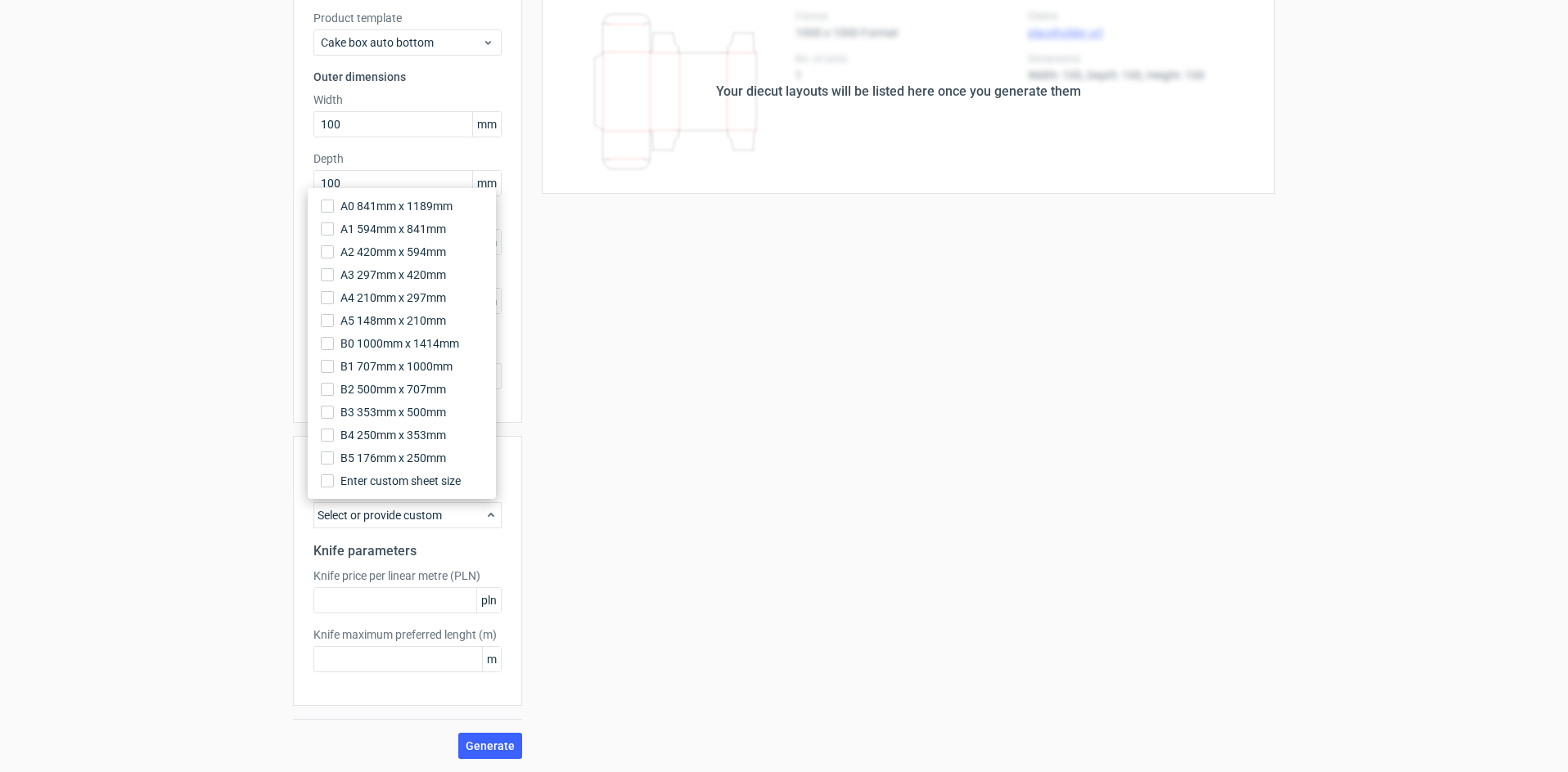
click at [683, 458] on div "Your diecut layouts will be listed here once you generate them Height Depth Wid…" at bounding box center [899, 374] width 753 height 769
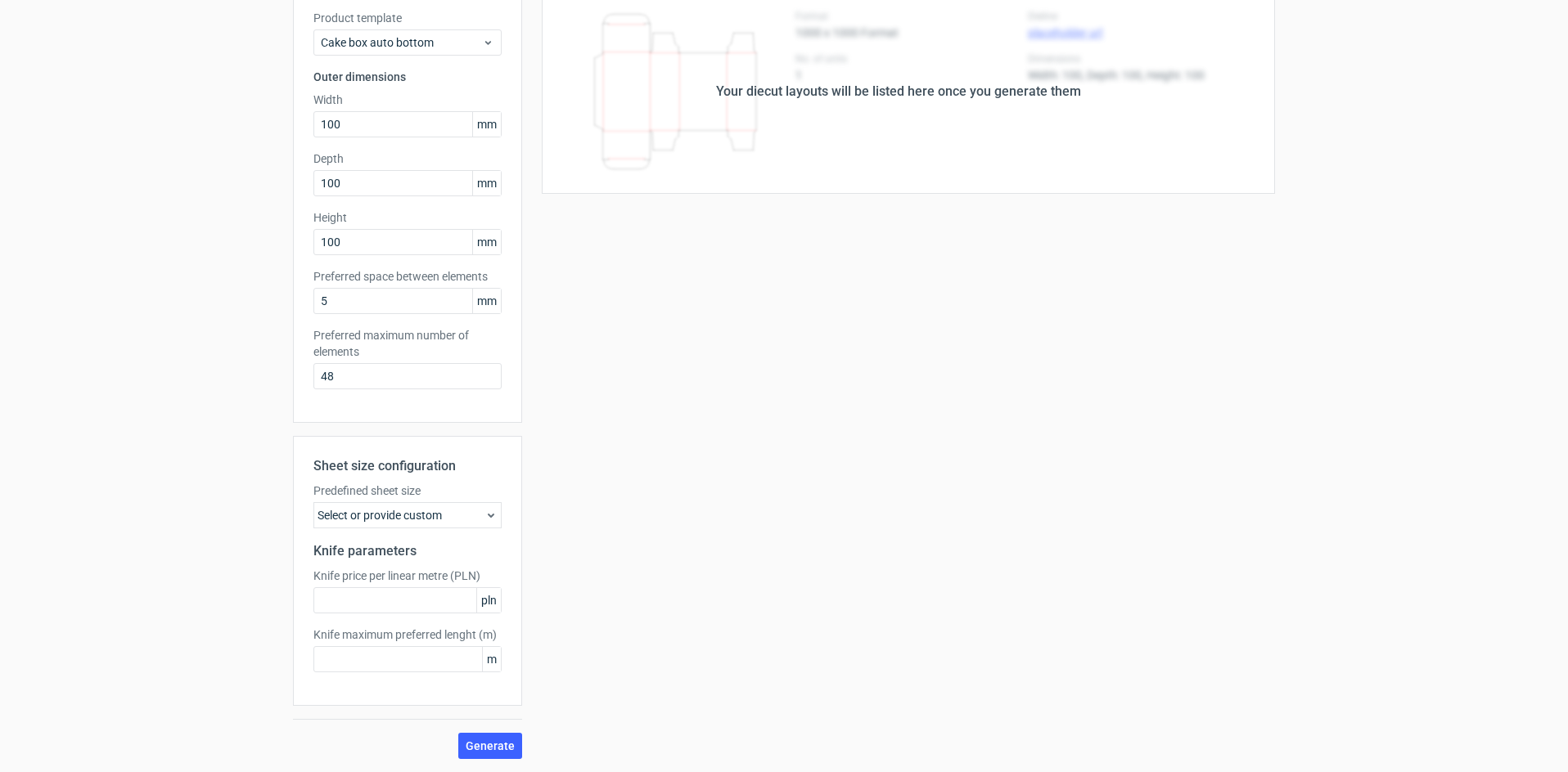
click at [641, 523] on div "Your diecut layouts will be listed here once you generate them Height Depth Wid…" at bounding box center [899, 374] width 753 height 769
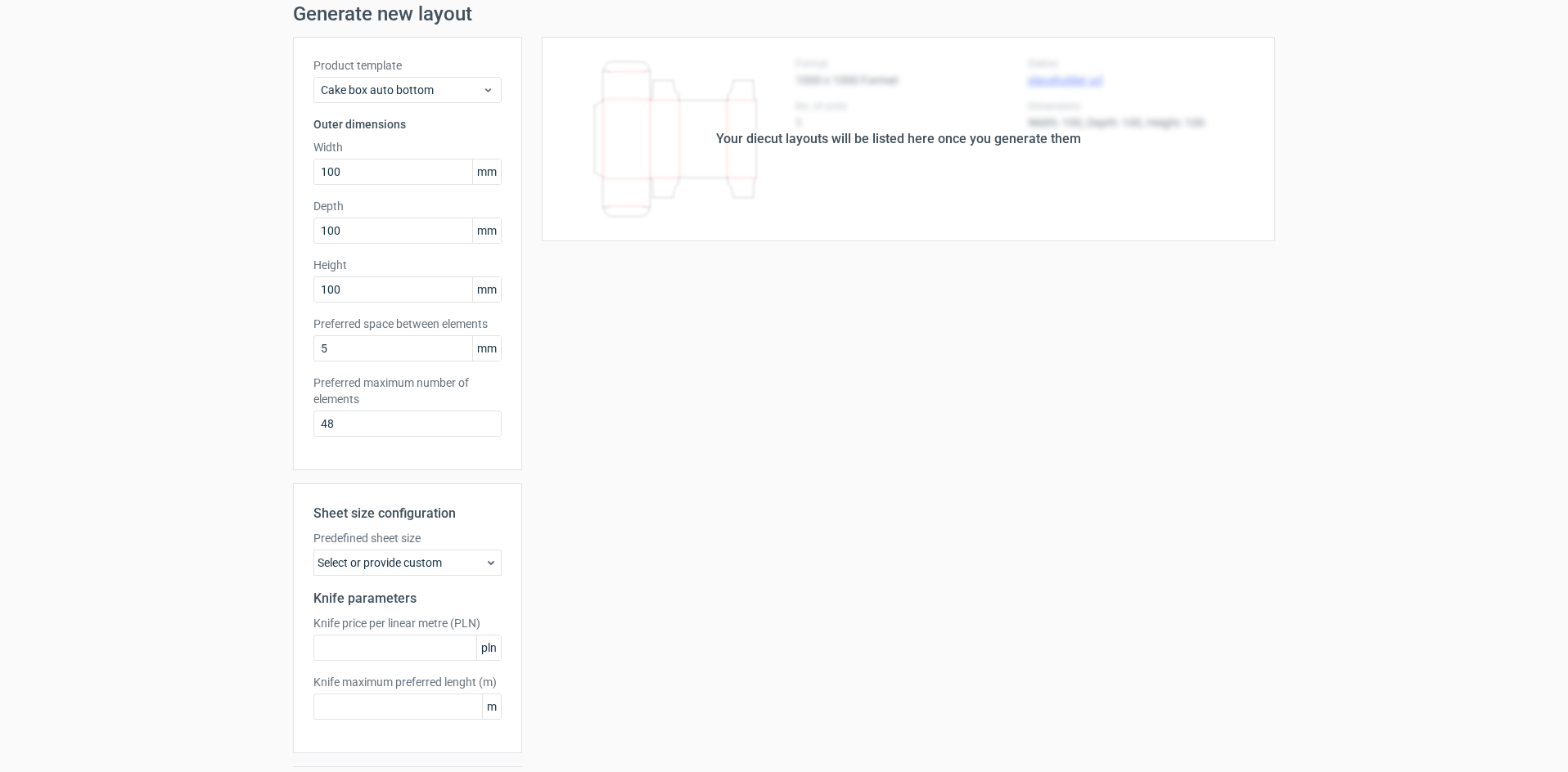
scroll to position [0, 0]
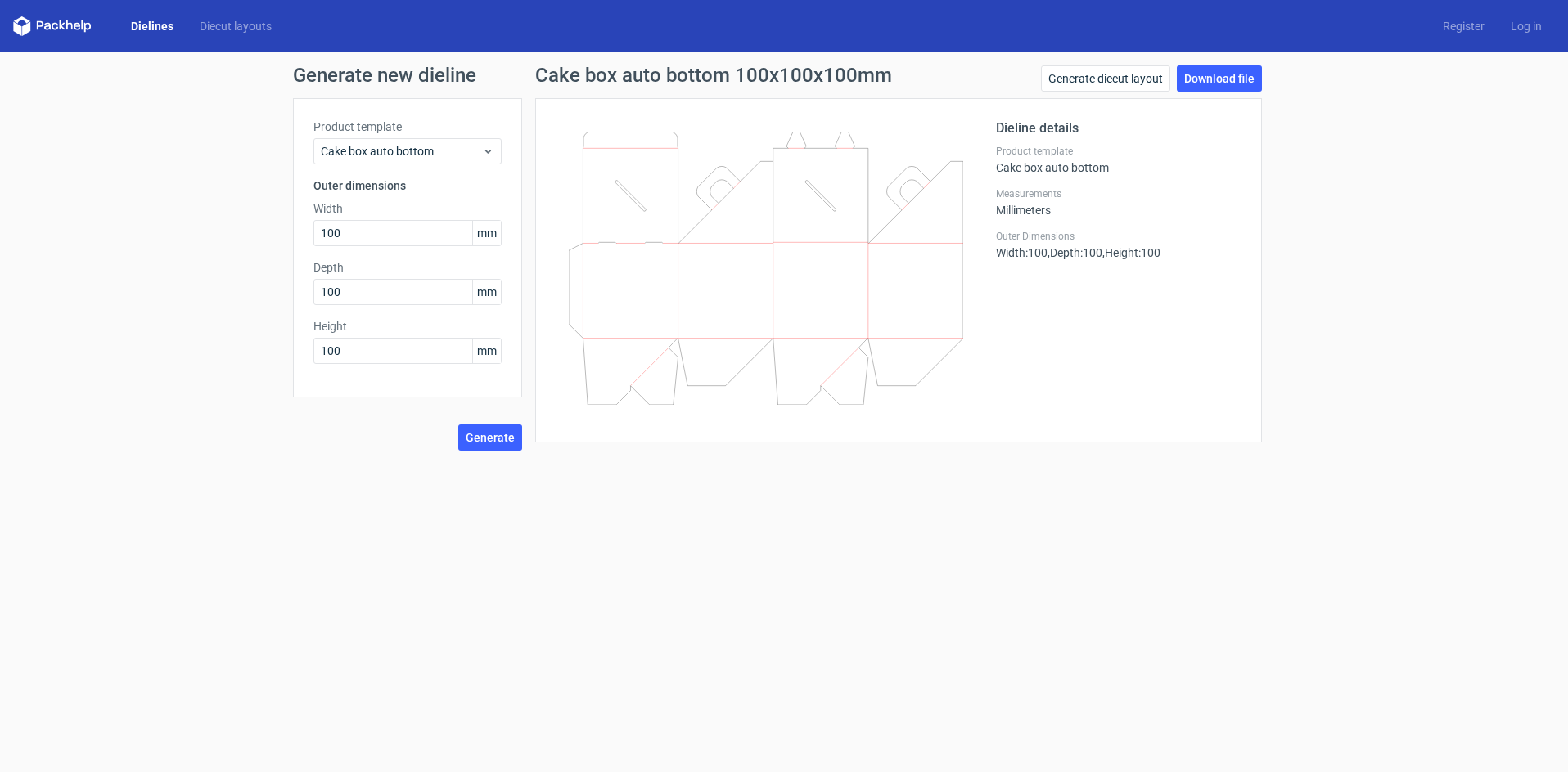
click at [1155, 367] on div "Dieline details Product template Cake box auto bottom Measurements Millimeters …" at bounding box center [1119, 270] width 246 height 303
click at [1228, 80] on link "Download file" at bounding box center [1218, 78] width 85 height 26
click at [950, 511] on form "Generate new dieline Product template Cake box auto bottom Outer dimensions Wid…" at bounding box center [784, 412] width 1568 height 720
